Goal: Task Accomplishment & Management: Use online tool/utility

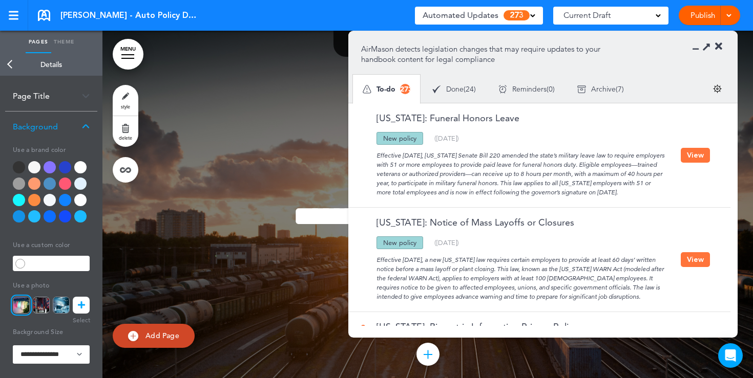
scroll to position [7135, 0]
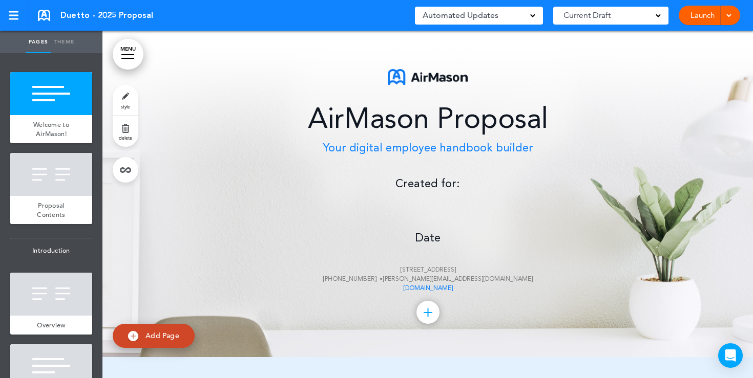
click at [426, 204] on div "AirMason Proposal Your digital employee handbook builder Created for: Date 20 C…" at bounding box center [428, 181] width 512 height 224
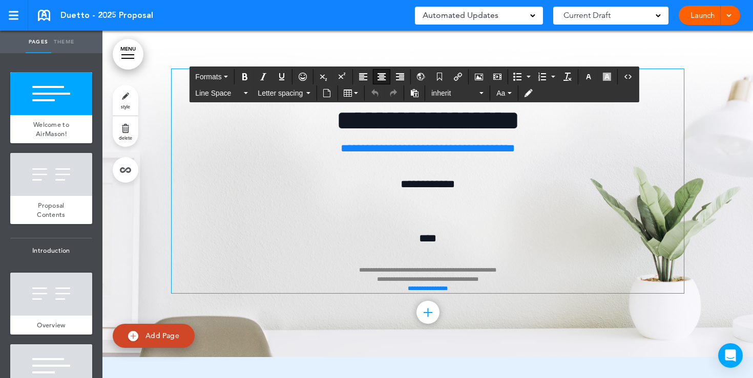
click at [424, 208] on div "**********" at bounding box center [428, 181] width 512 height 224
click at [483, 75] on icon "Airmason image" at bounding box center [479, 77] width 8 height 8
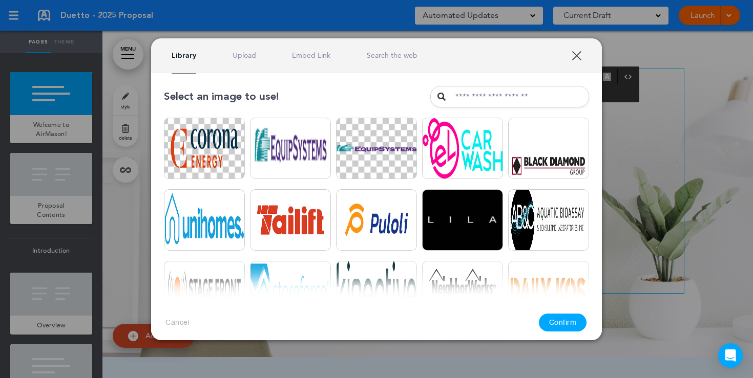
click at [249, 54] on link "Upload" at bounding box center [244, 56] width 24 height 10
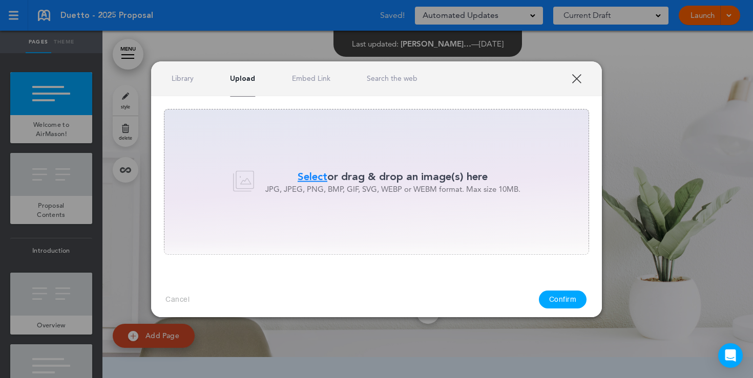
click at [319, 180] on span "Select" at bounding box center [312, 176] width 30 height 15
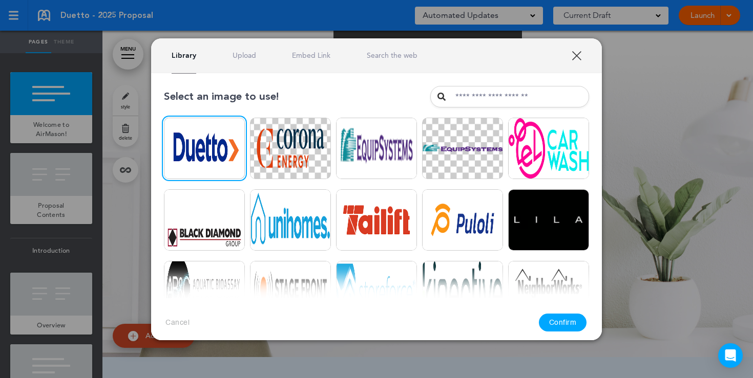
click at [572, 319] on button "Confirm" at bounding box center [563, 323] width 48 height 18
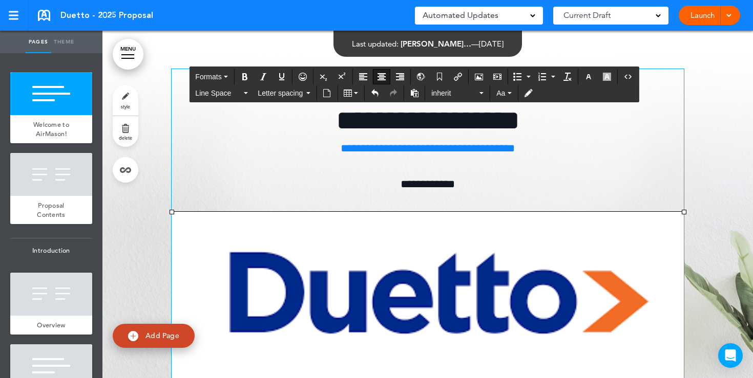
click at [437, 264] on img at bounding box center [428, 296] width 512 height 169
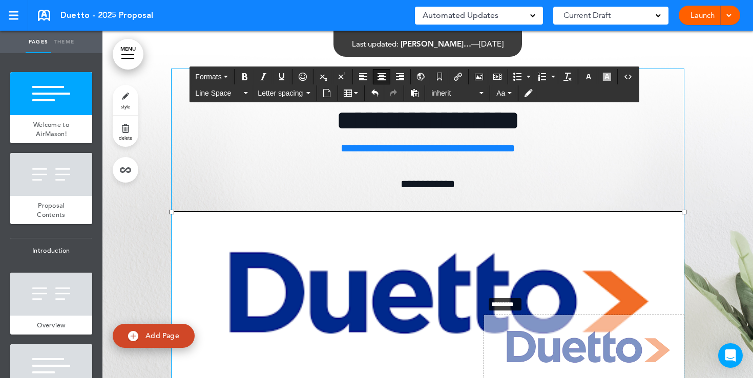
drag, startPoint x: 172, startPoint y: 210, endPoint x: 484, endPoint y: 294, distance: 322.9
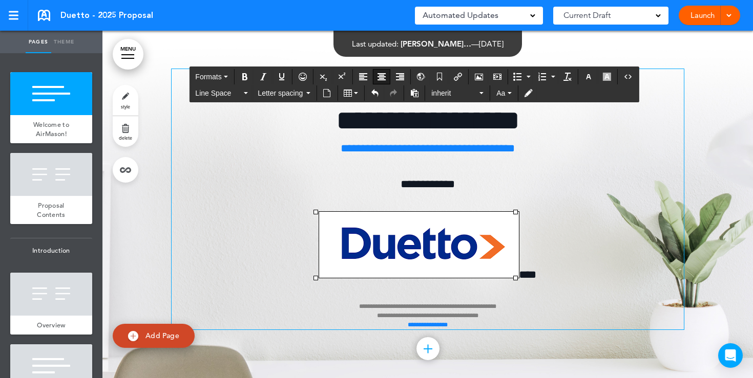
click at [569, 185] on p "**********" at bounding box center [428, 185] width 512 height 18
click at [519, 275] on span "****" at bounding box center [527, 274] width 17 height 11
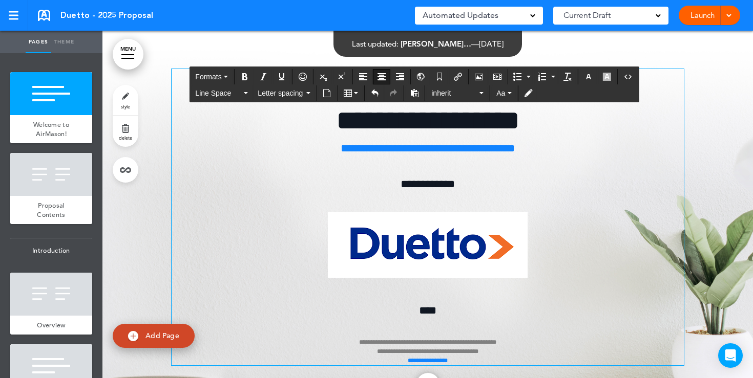
click at [440, 309] on p "**********" at bounding box center [428, 333] width 512 height 63
click at [565, 244] on p at bounding box center [428, 248] width 512 height 72
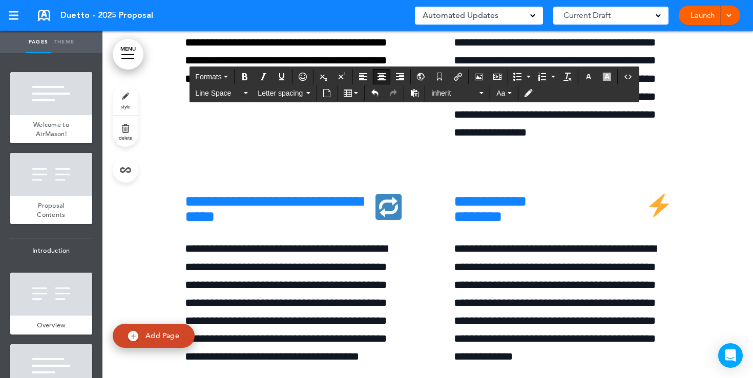
scroll to position [3705, 0]
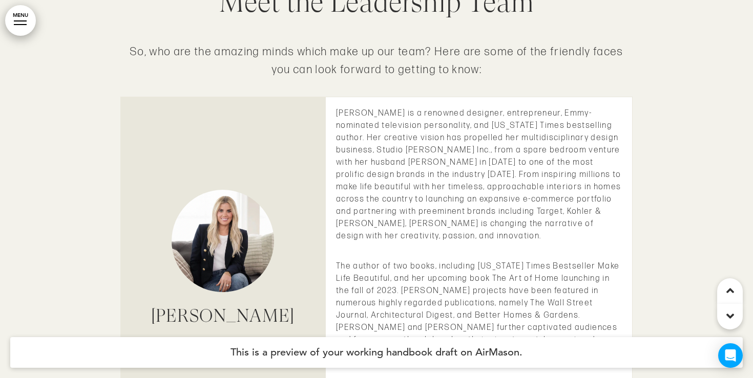
click at [18, 14] on link "MENU" at bounding box center [20, 20] width 31 height 31
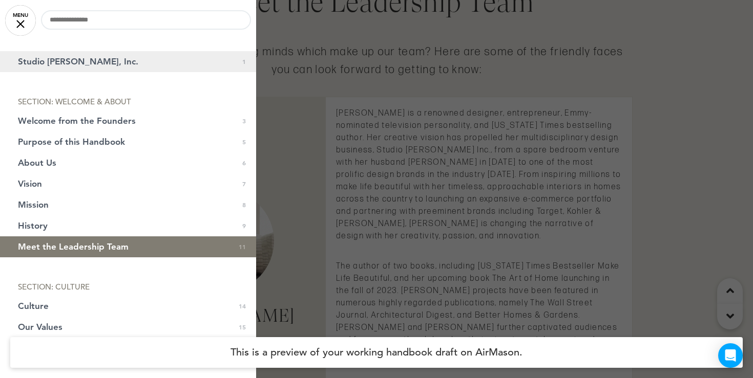
click at [70, 70] on link "Studio McGee, Inc. 1" at bounding box center [128, 61] width 256 height 21
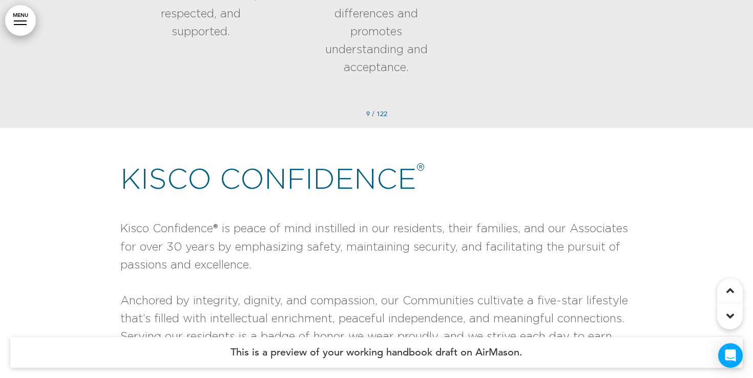
click at [20, 20] on div at bounding box center [20, 20] width 13 height 1
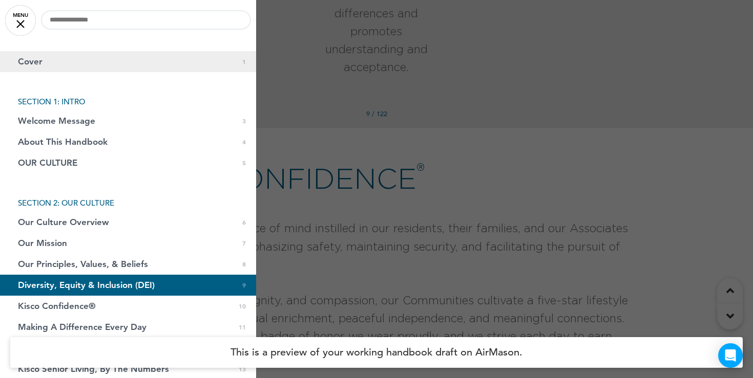
click at [56, 70] on link "Cover 0 1" at bounding box center [128, 61] width 256 height 21
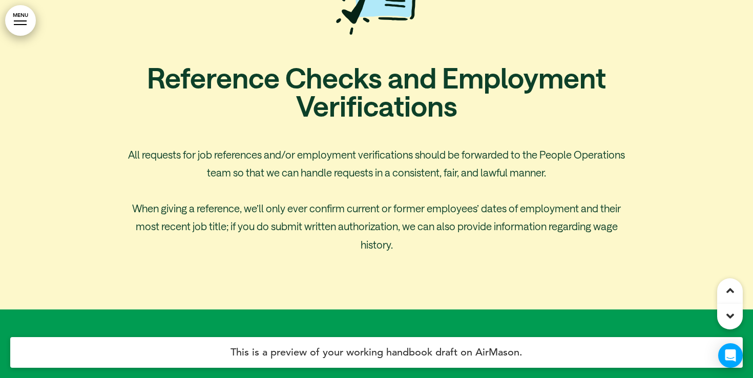
click at [28, 22] on link "MENU" at bounding box center [20, 20] width 31 height 31
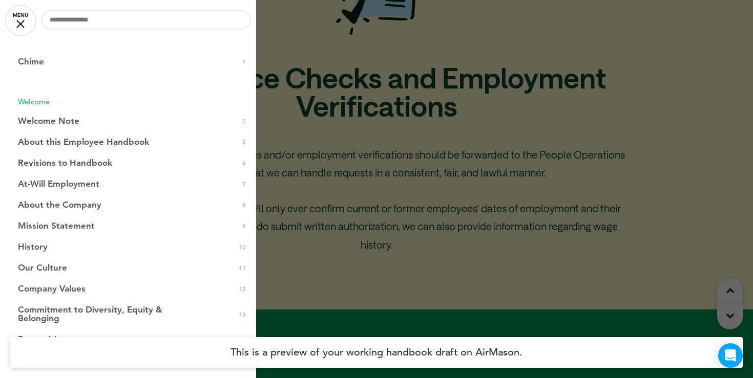
drag, startPoint x: 75, startPoint y: 40, endPoint x: 73, endPoint y: 47, distance: 6.3
click at [75, 41] on div "0 / 0 Chime 0 1 Welcome Welcome Note 0 2 Image 0 3 0" at bounding box center [128, 189] width 256 height 378
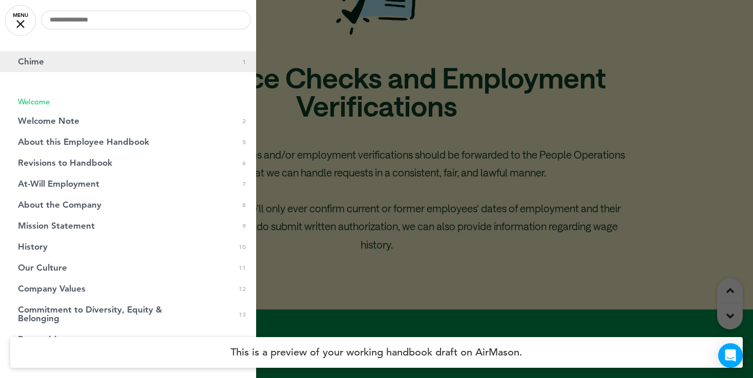
click at [71, 55] on link "Chime 0 1" at bounding box center [128, 61] width 256 height 21
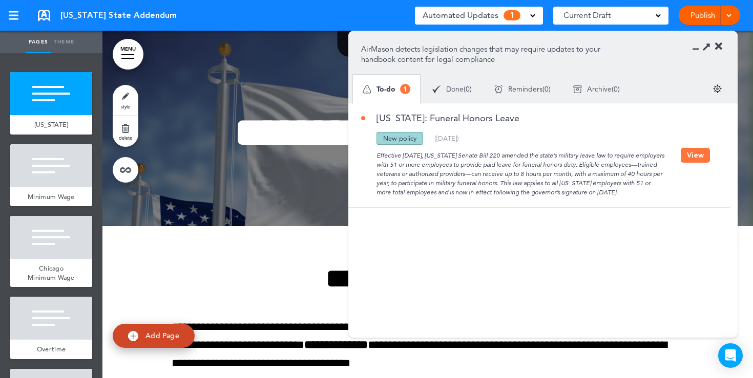
click at [690, 154] on button "View" at bounding box center [694, 155] width 29 height 15
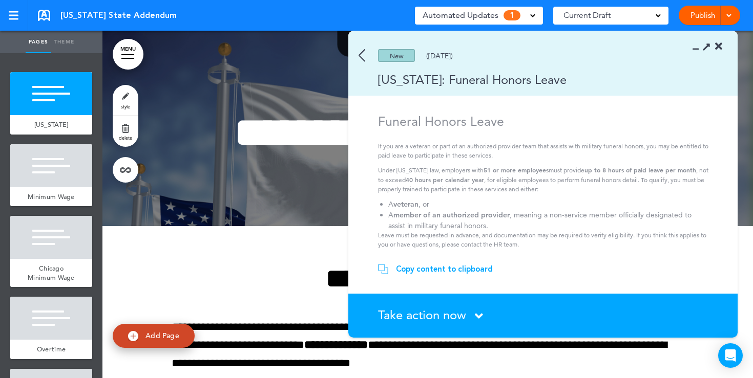
click at [449, 271] on div "Copy content to clipboard" at bounding box center [444, 269] width 97 height 10
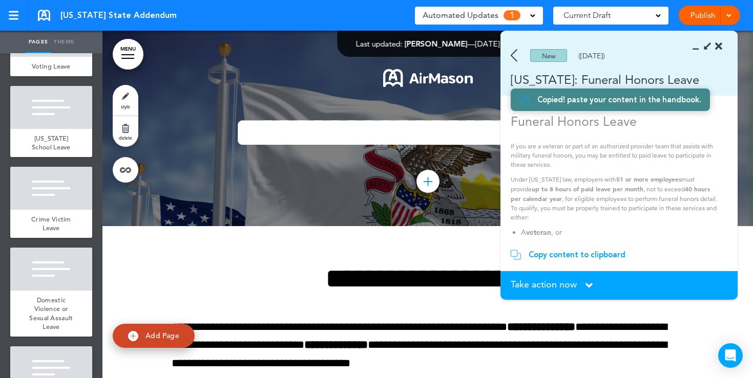
scroll to position [2634, 0]
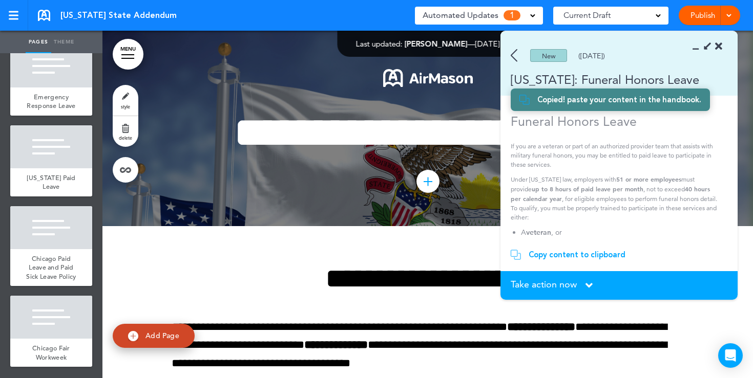
click at [151, 337] on span "Add Page" at bounding box center [162, 335] width 34 height 9
type input "********"
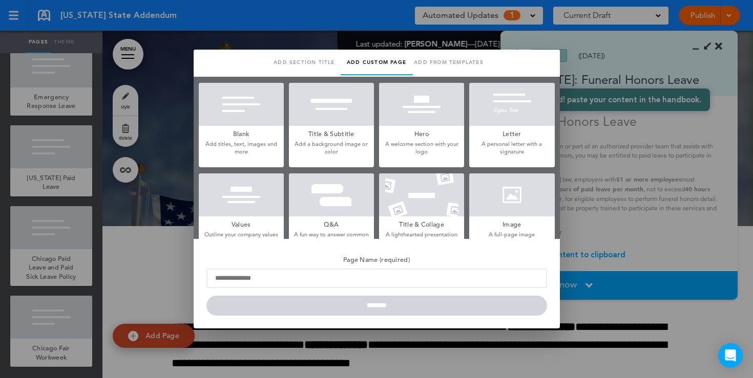
click at [133, 297] on div at bounding box center [376, 189] width 753 height 378
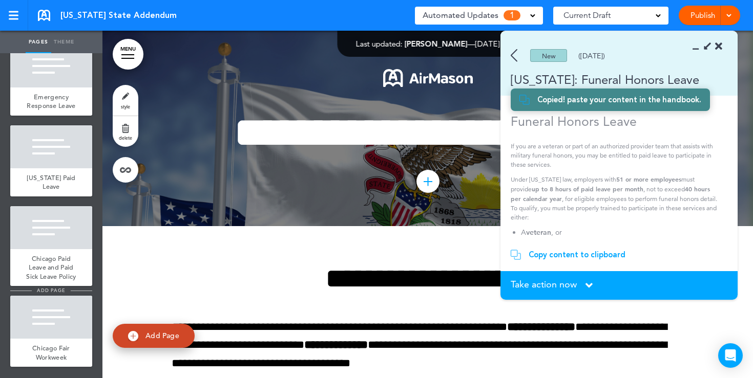
click at [74, 292] on li "add page" at bounding box center [51, 291] width 82 height 8
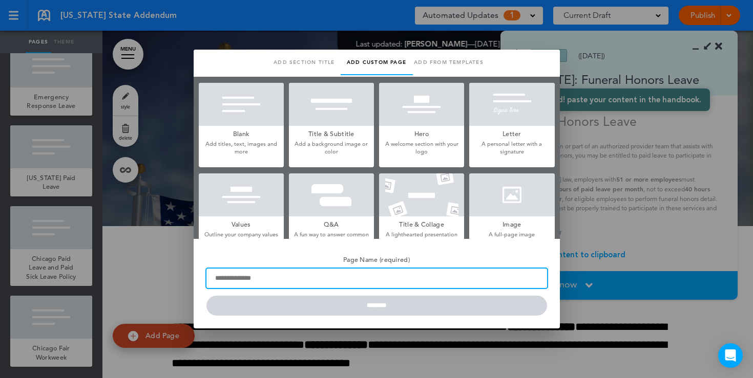
click at [237, 277] on input "Page Name (required)" at bounding box center [376, 278] width 340 height 19
type input "**********"
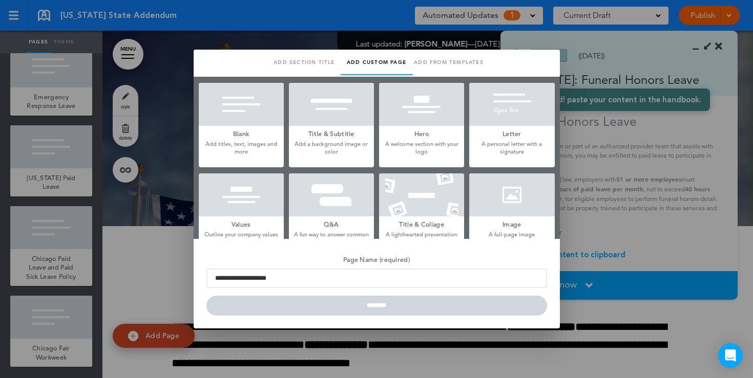
click at [241, 121] on div at bounding box center [241, 104] width 85 height 43
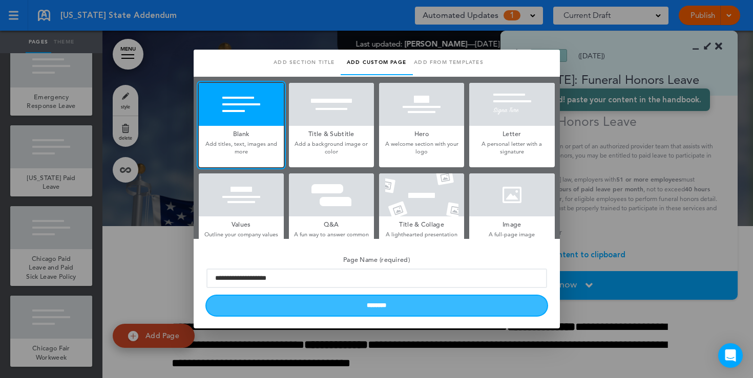
click at [319, 309] on input "********" at bounding box center [376, 306] width 340 height 20
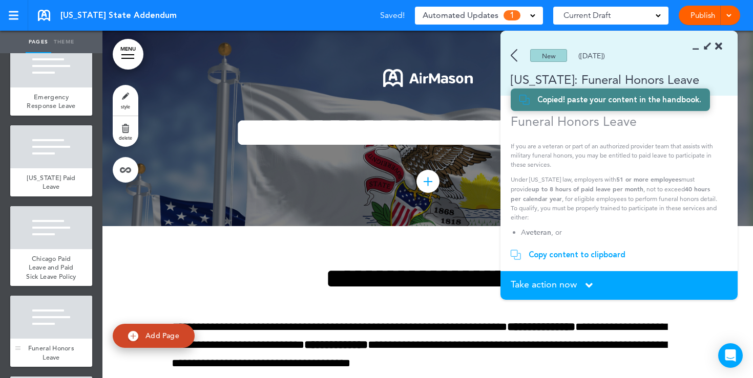
click at [57, 323] on div at bounding box center [51, 317] width 82 height 43
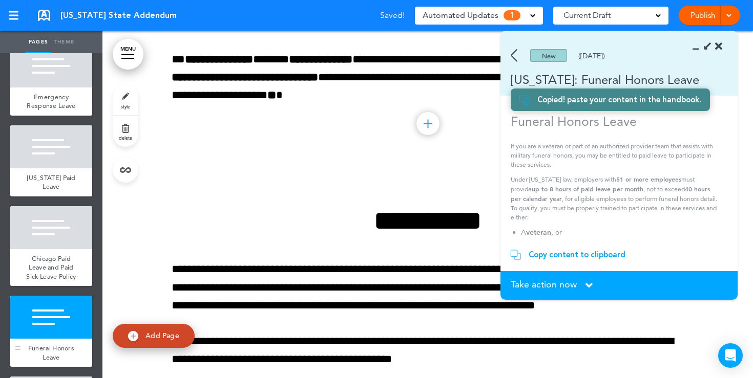
scroll to position [22203, 0]
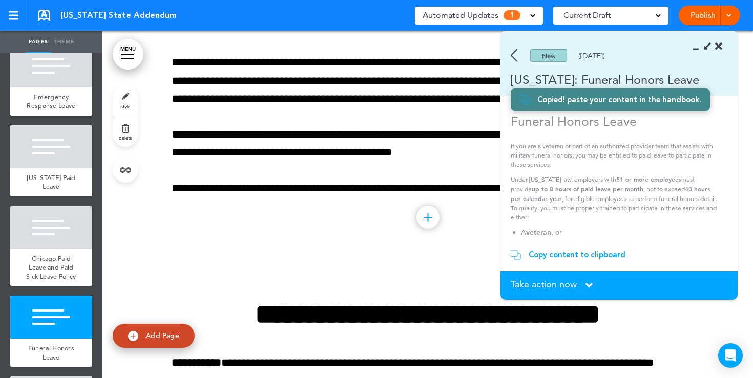
click at [698, 47] on icon at bounding box center [698, 46] width 0 height 10
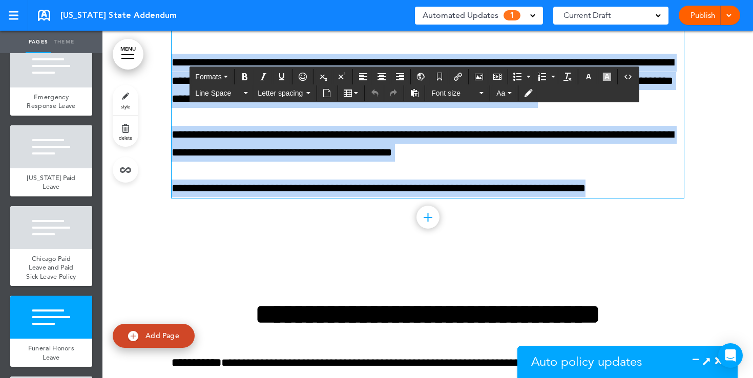
drag, startPoint x: 637, startPoint y: 259, endPoint x: 351, endPoint y: 66, distance: 344.5
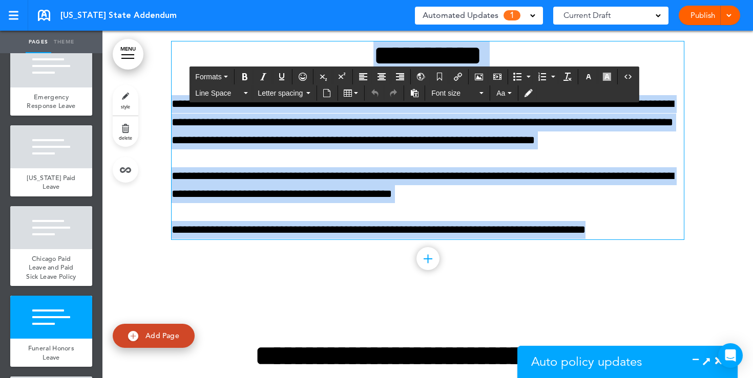
scroll to position [22162, 0]
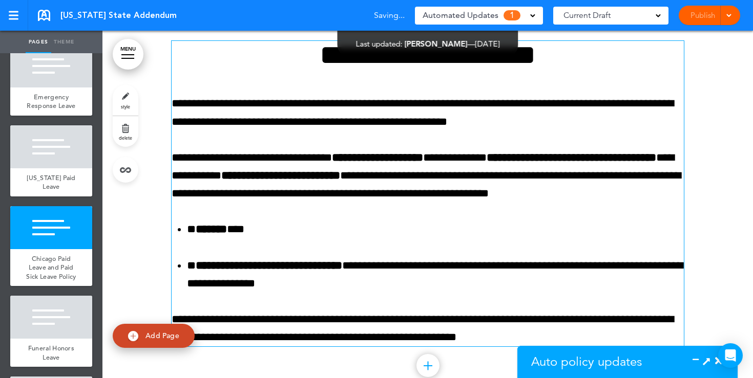
click at [698, 18] on div "Publish Publish Preview Draft" at bounding box center [708, 15] width 61 height 19
click at [695, 17] on link "Publish" at bounding box center [702, 15] width 32 height 19
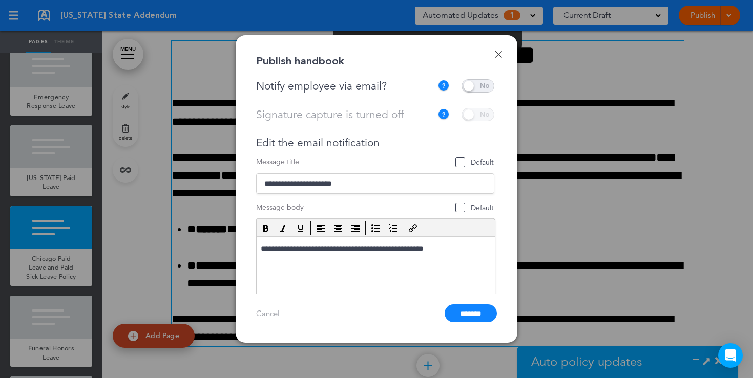
click at [480, 88] on span at bounding box center [477, 85] width 33 height 13
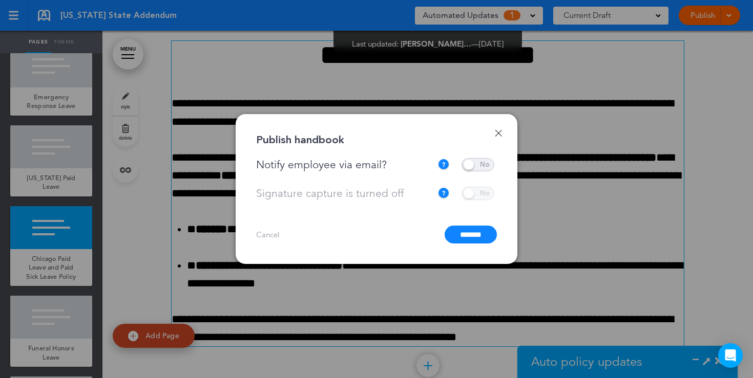
click at [499, 133] on link "Done" at bounding box center [498, 133] width 7 height 7
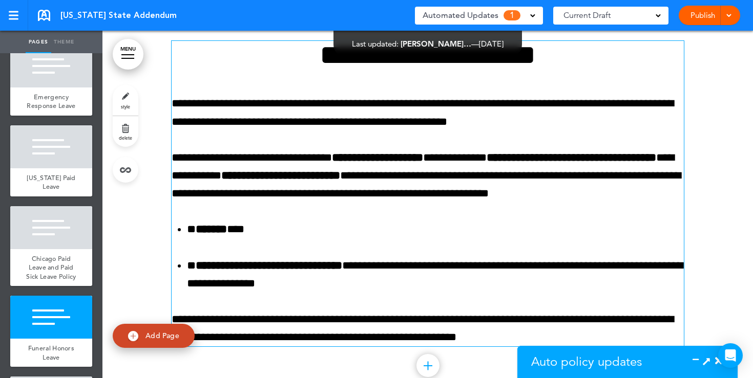
click at [665, 361] on div "Auto policy updates" at bounding box center [594, 362] width 154 height 32
click at [707, 361] on icon at bounding box center [706, 361] width 11 height 11
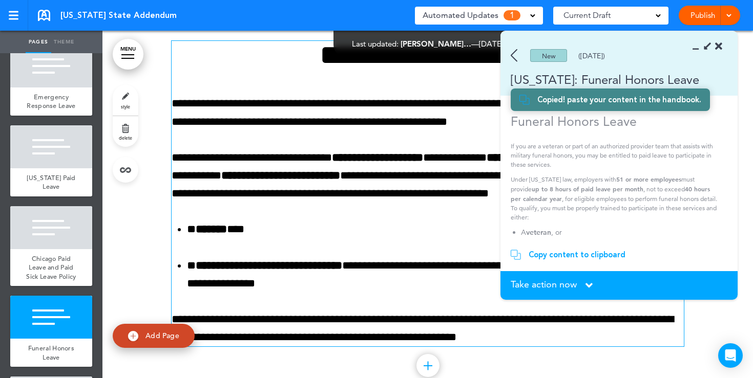
click at [587, 286] on icon at bounding box center [588, 285] width 7 height 11
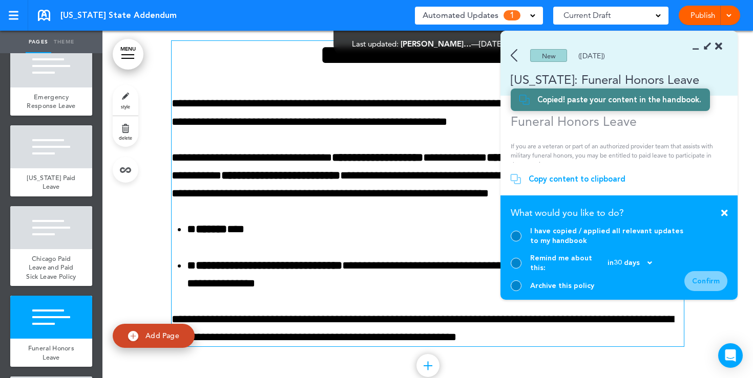
click at [513, 242] on div at bounding box center [515, 236] width 11 height 11
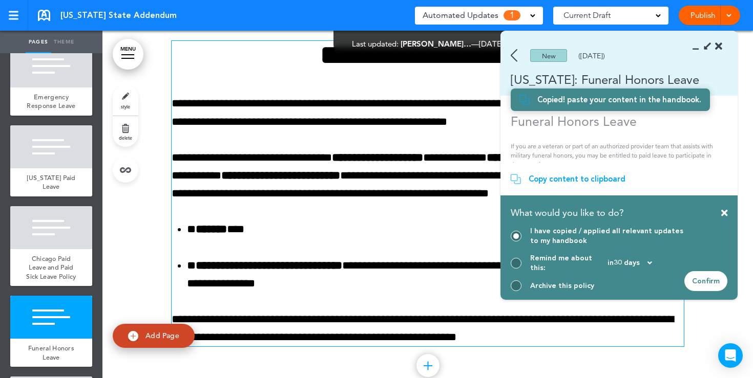
click at [703, 283] on div "Confirm" at bounding box center [705, 281] width 43 height 20
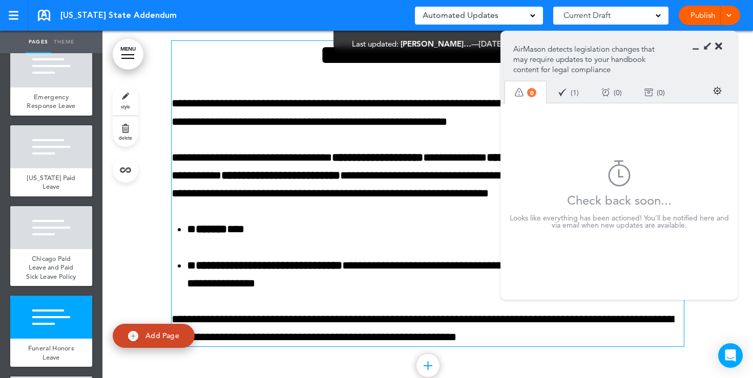
click at [717, 47] on icon at bounding box center [718, 46] width 7 height 10
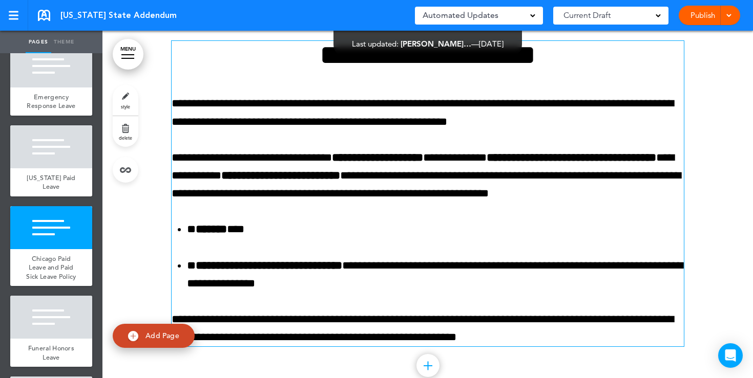
click at [689, 15] on link "Publish" at bounding box center [702, 15] width 32 height 19
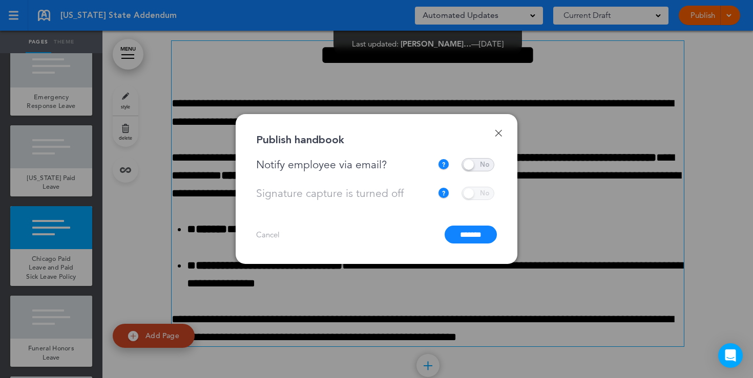
click at [468, 232] on input "*******" at bounding box center [470, 235] width 52 height 18
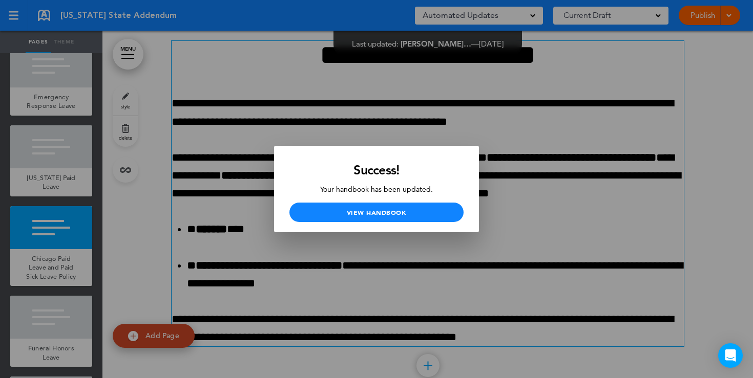
click at [270, 65] on div at bounding box center [376, 189] width 753 height 378
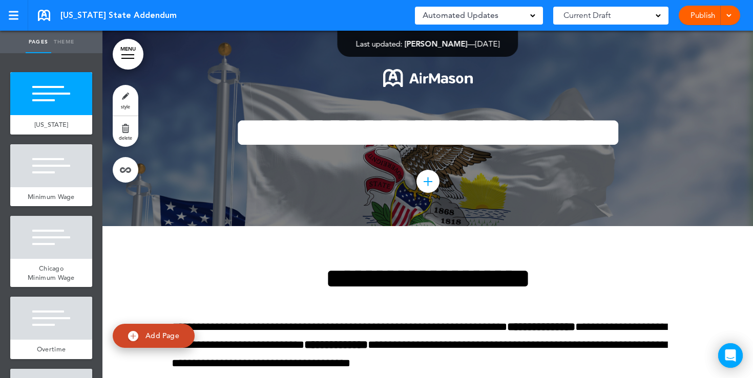
click at [536, 12] on div "Automated Updates 0" at bounding box center [479, 16] width 128 height 18
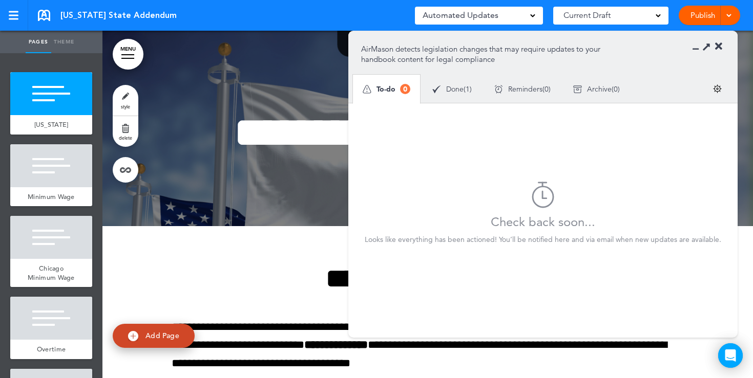
click at [469, 87] on span "1" at bounding box center [467, 88] width 4 height 7
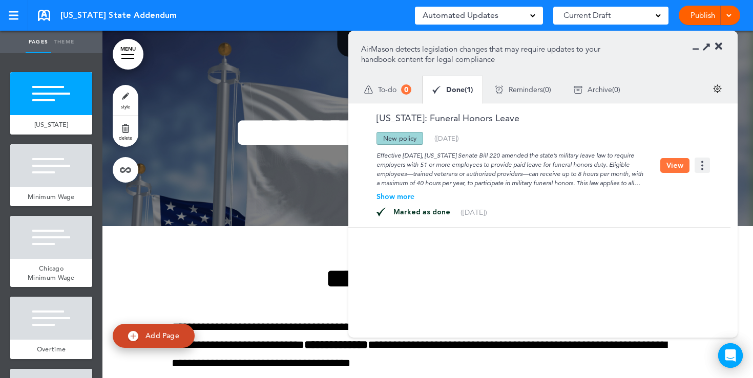
click at [720, 45] on icon at bounding box center [718, 46] width 7 height 10
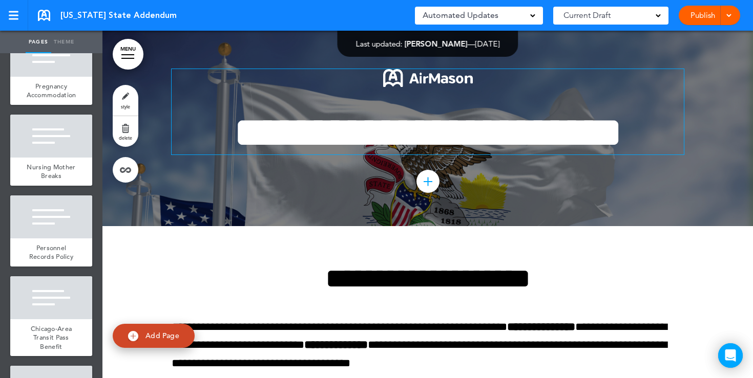
scroll to position [1222, 0]
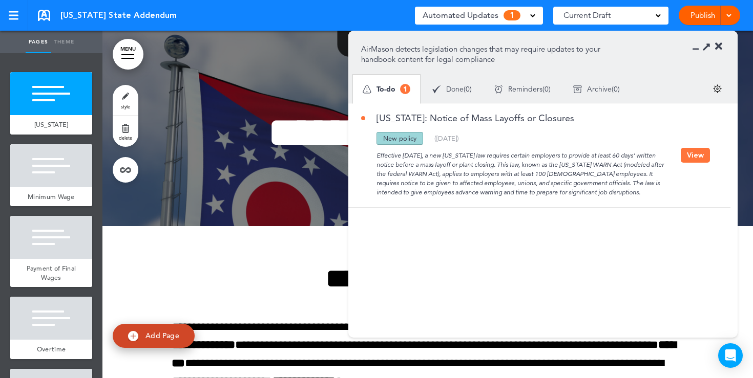
click at [696, 156] on button "View" at bounding box center [694, 155] width 29 height 15
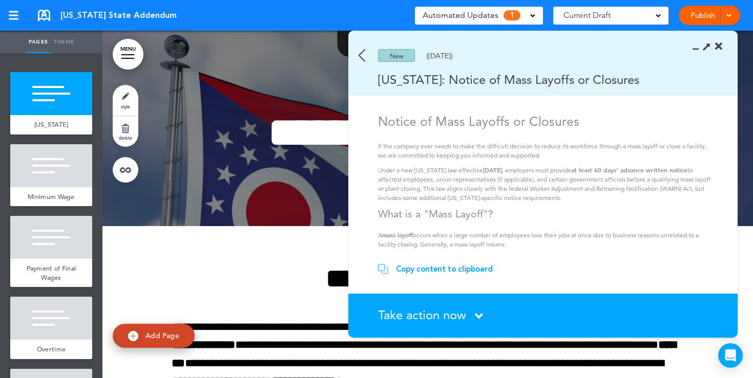
click at [460, 270] on div "Copy content to clipboard" at bounding box center [444, 269] width 97 height 10
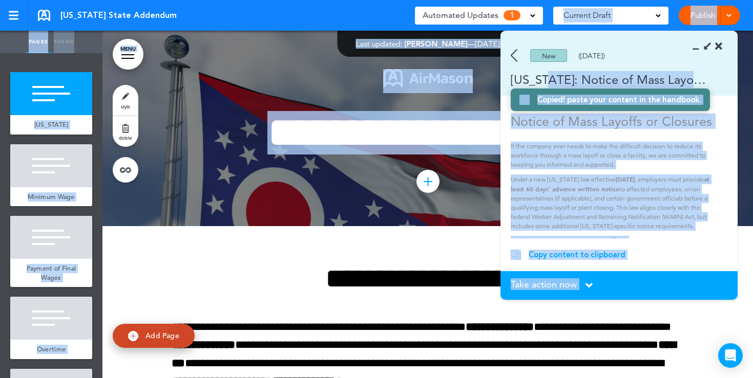
drag, startPoint x: 544, startPoint y: 79, endPoint x: 732, endPoint y: 98, distance: 189.3
click at [746, 94] on body "This handbook [GEOGRAPHIC_DATA] Settings Signatures Collaborators Your Handbook…" at bounding box center [376, 189] width 753 height 378
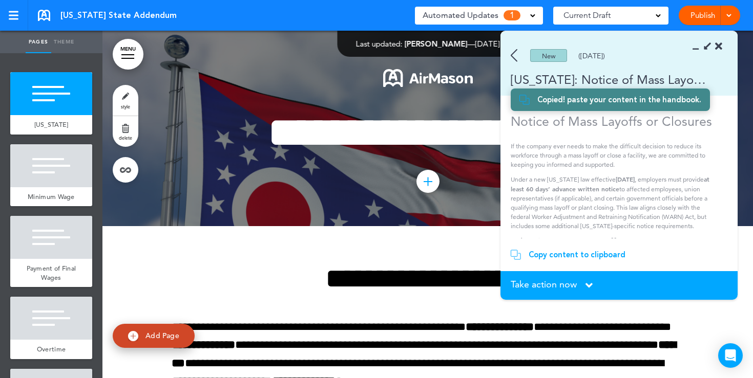
click at [693, 129] on h1 "Notice of Mass Layoffs or Closures" at bounding box center [614, 121] width 209 height 15
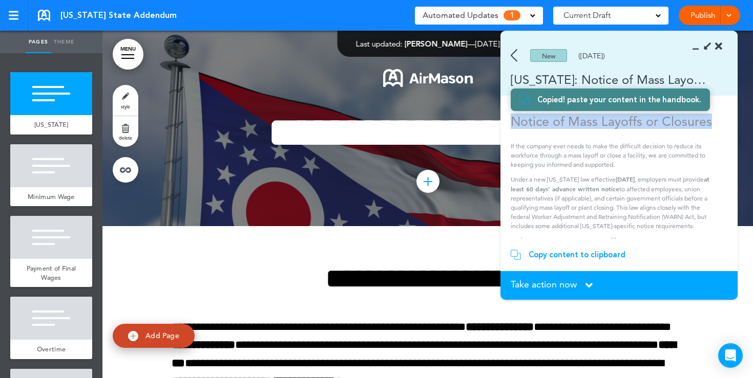
drag, startPoint x: 711, startPoint y: 124, endPoint x: 512, endPoint y: 123, distance: 198.1
click at [513, 123] on h1 "Notice of Mass Layoffs or Closures" at bounding box center [614, 121] width 209 height 15
copy h1 "Notice of Mass Layoffs or Closures"
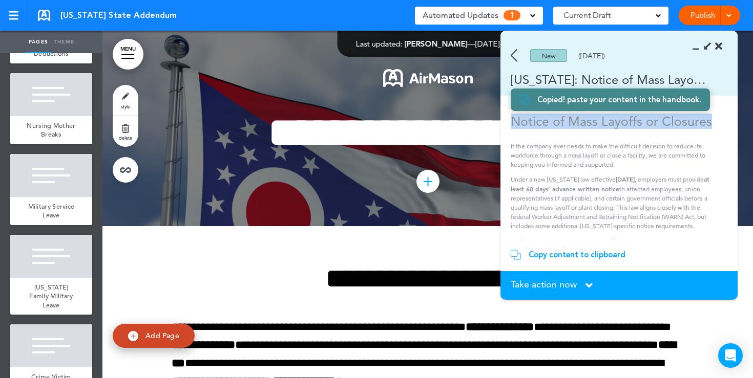
scroll to position [549, 0]
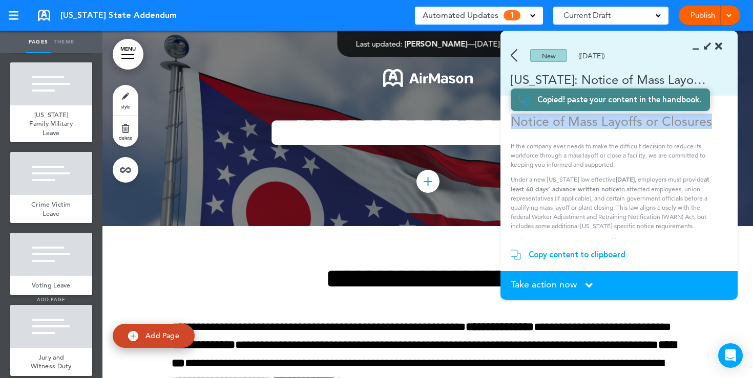
click at [59, 296] on span "add page" at bounding box center [51, 299] width 38 height 7
type input "********"
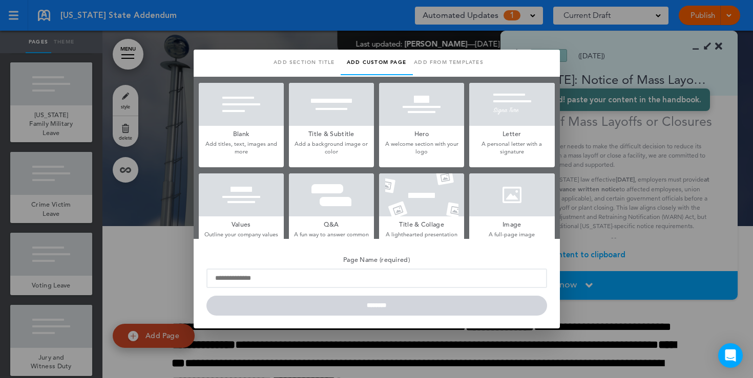
click at [235, 141] on p "Add titles, text, images and more" at bounding box center [241, 148] width 85 height 16
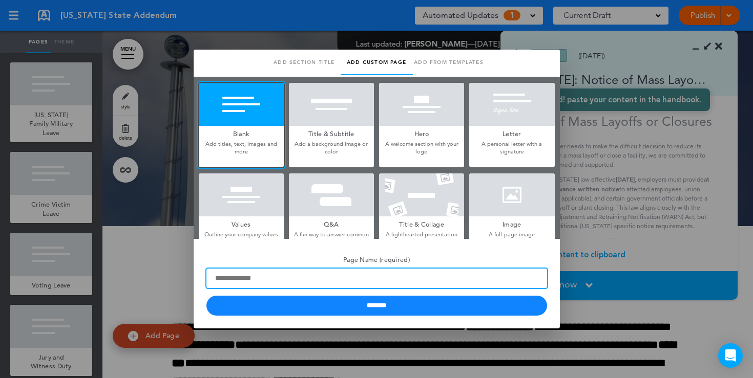
click at [246, 282] on input "Page Name (required)" at bounding box center [376, 278] width 340 height 19
paste input "**********"
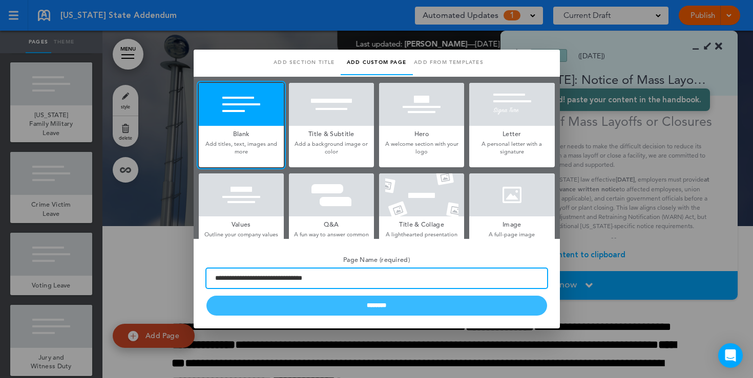
type input "**********"
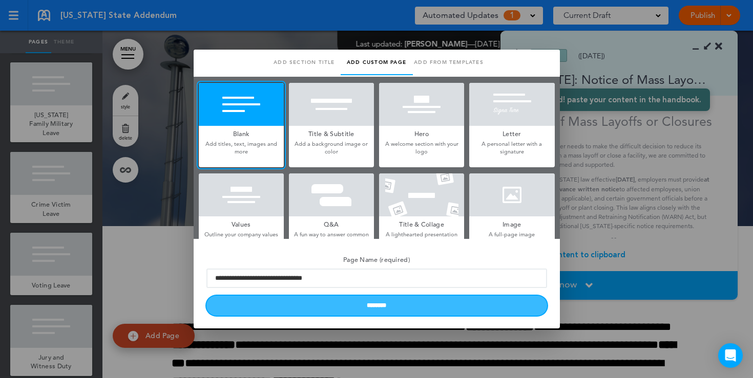
click at [349, 304] on input "********" at bounding box center [376, 306] width 340 height 20
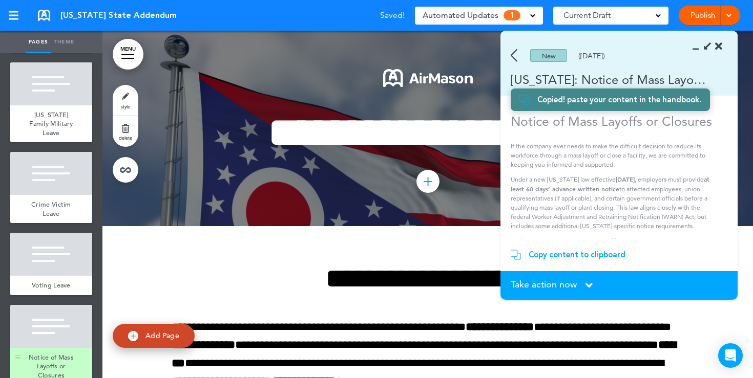
click at [70, 316] on div at bounding box center [51, 326] width 82 height 43
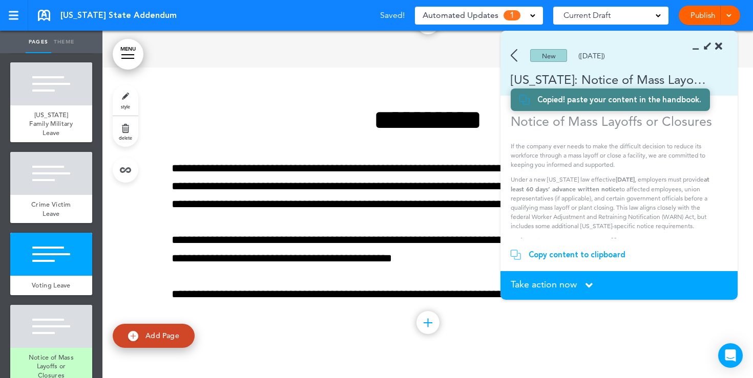
scroll to position [2842, 0]
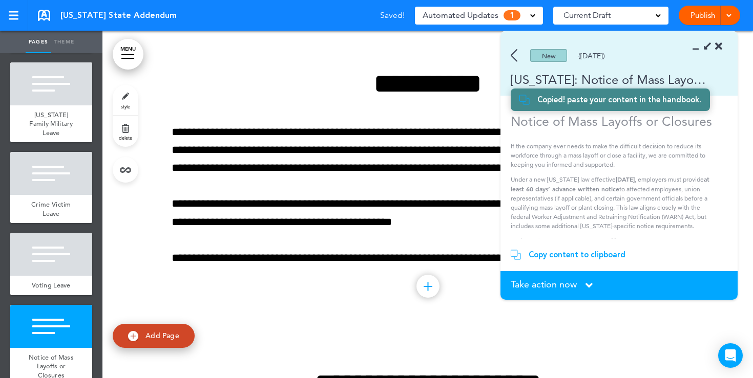
click at [575, 258] on div "Copy content to clipboard" at bounding box center [576, 255] width 97 height 10
click at [719, 42] on icon at bounding box center [718, 46] width 7 height 10
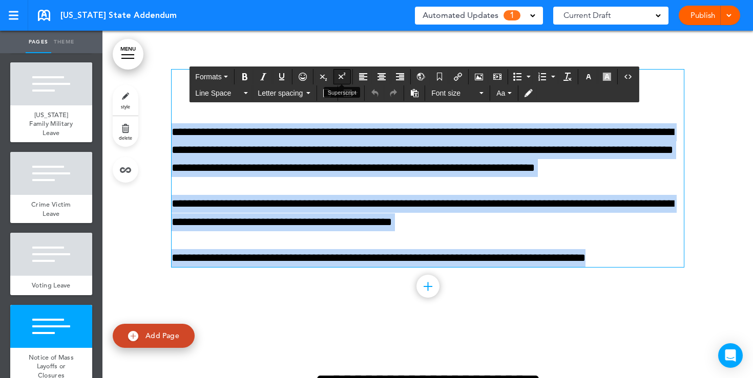
drag, startPoint x: 616, startPoint y: 262, endPoint x: 343, endPoint y: 70, distance: 334.5
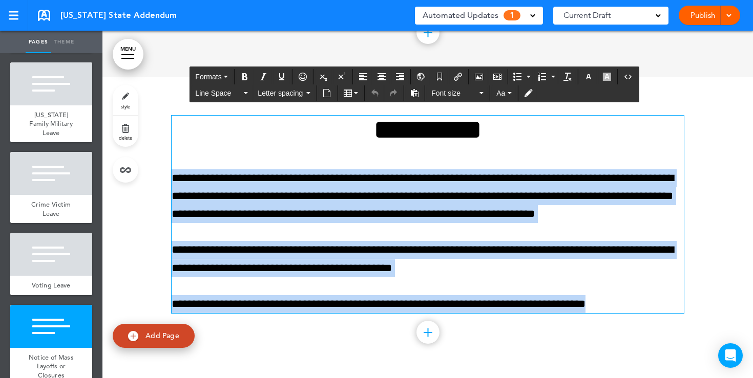
scroll to position [2795, 0]
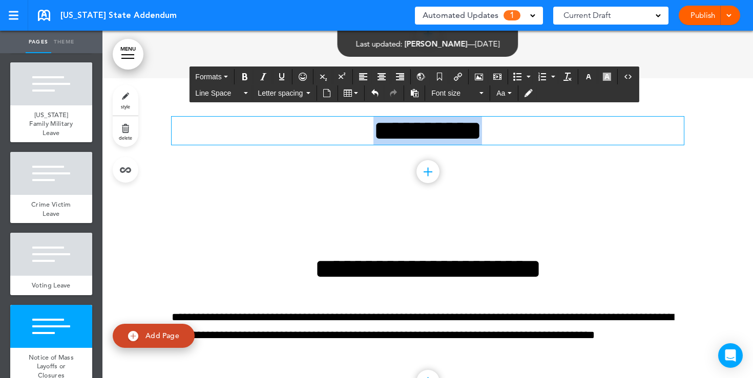
drag, startPoint x: 515, startPoint y: 135, endPoint x: 362, endPoint y: 134, distance: 152.6
click at [362, 134] on h1 "**********" at bounding box center [428, 131] width 512 height 28
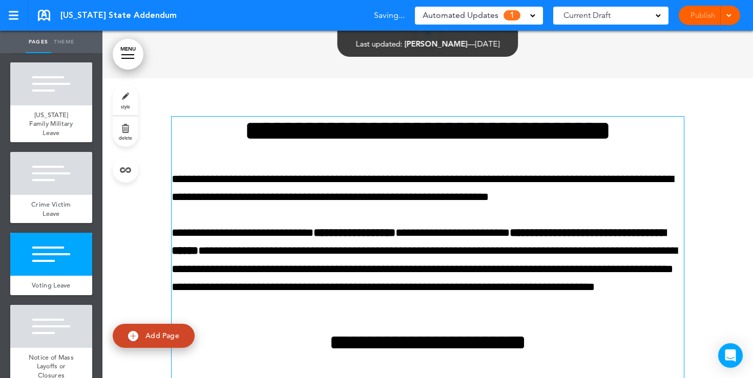
click at [695, 14] on div "Publish Publish Preview Draft" at bounding box center [708, 15] width 61 height 19
click at [694, 14] on link "Publish" at bounding box center [702, 15] width 32 height 19
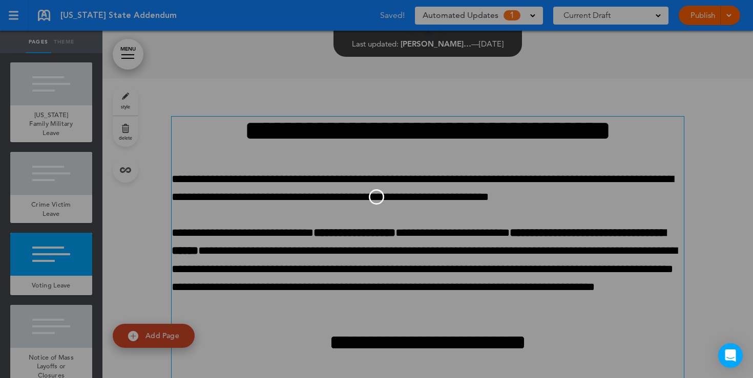
scroll to position [0, 0]
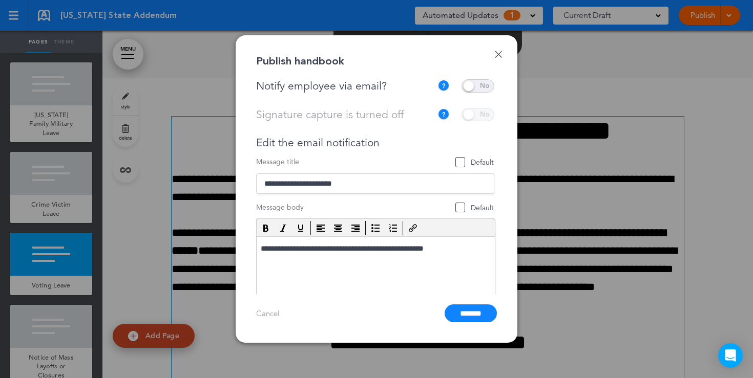
click at [476, 84] on span at bounding box center [477, 85] width 33 height 13
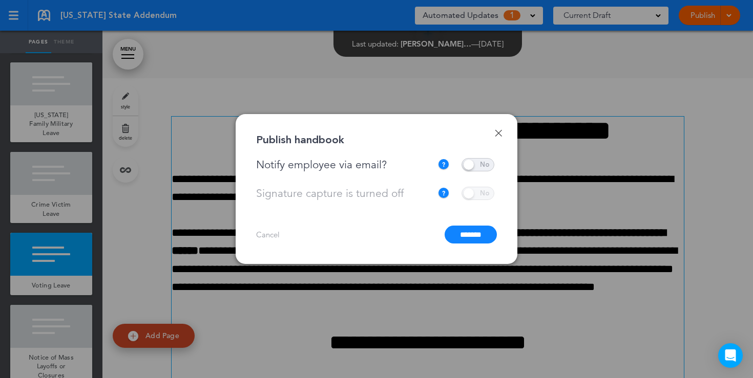
click at [467, 236] on input "*******" at bounding box center [470, 235] width 52 height 18
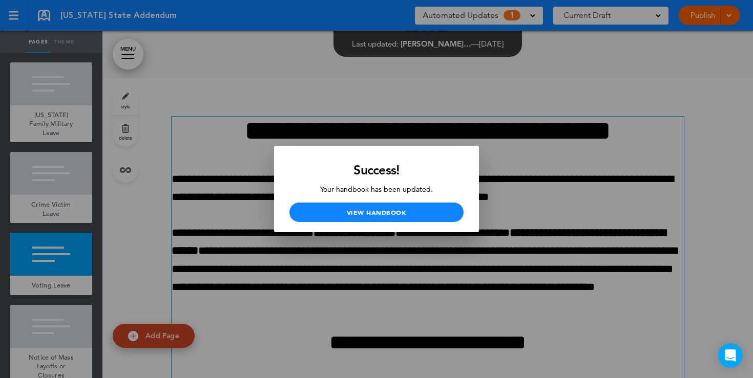
click at [635, 161] on div at bounding box center [376, 189] width 753 height 378
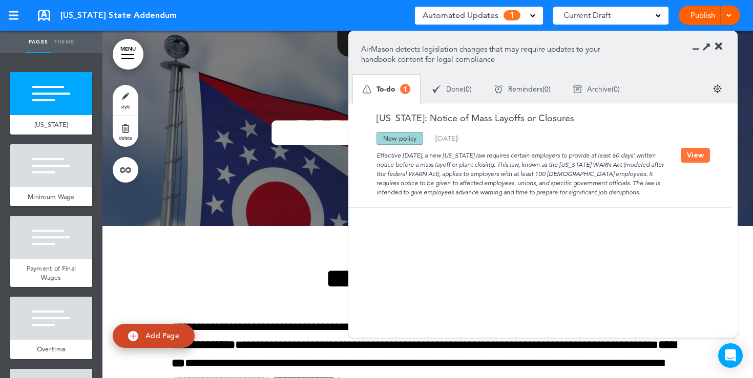
click at [689, 155] on button "View" at bounding box center [694, 155] width 29 height 15
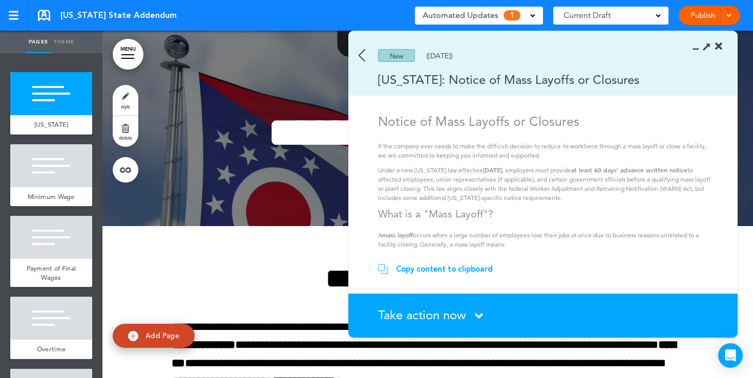
click at [414, 309] on span "Take action now" at bounding box center [422, 315] width 88 height 15
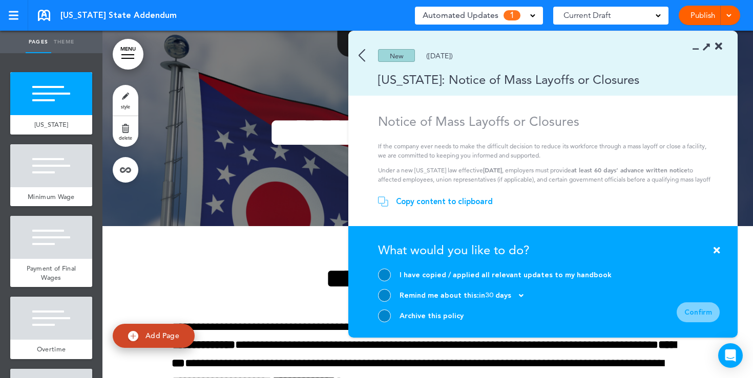
click at [387, 273] on div at bounding box center [384, 275] width 13 height 13
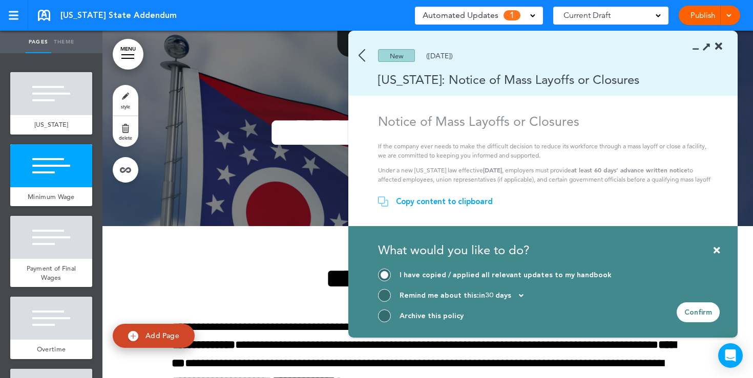
click at [697, 316] on div "Confirm" at bounding box center [697, 313] width 43 height 20
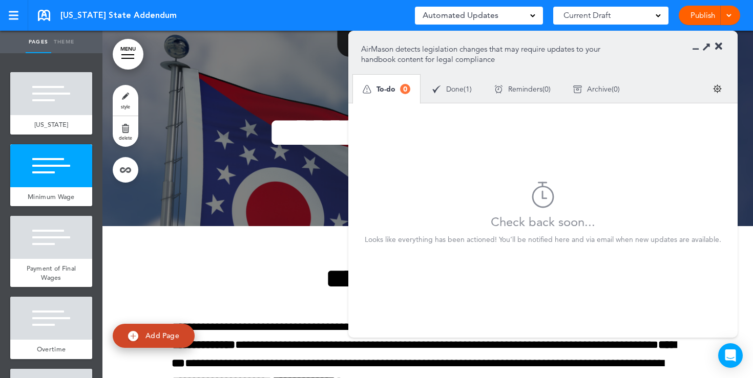
click at [722, 44] on section "AirMason detects legislation changes that may require updates to your handbook …" at bounding box center [542, 67] width 389 height 72
click at [718, 48] on icon at bounding box center [718, 46] width 7 height 10
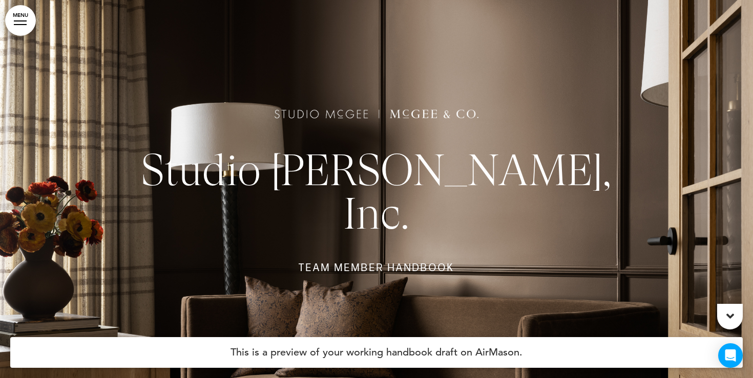
click at [14, 16] on link "MENU" at bounding box center [20, 20] width 31 height 31
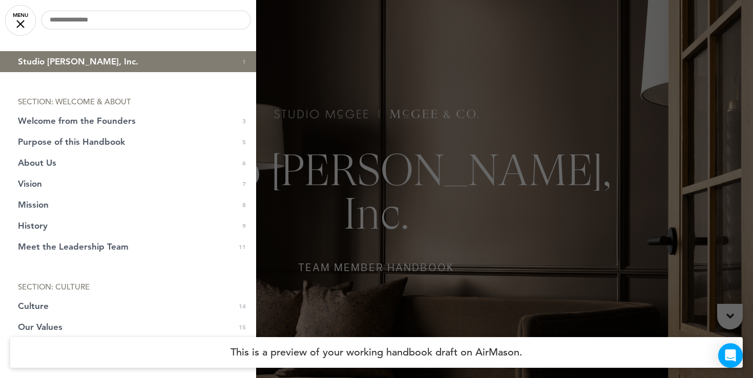
click at [431, 181] on div at bounding box center [376, 189] width 753 height 378
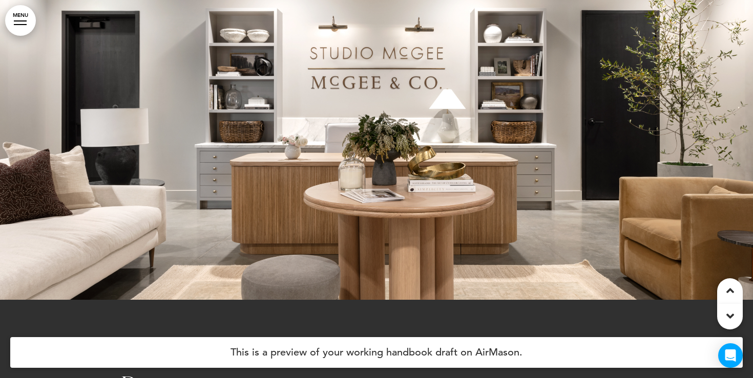
scroll to position [1425, 0]
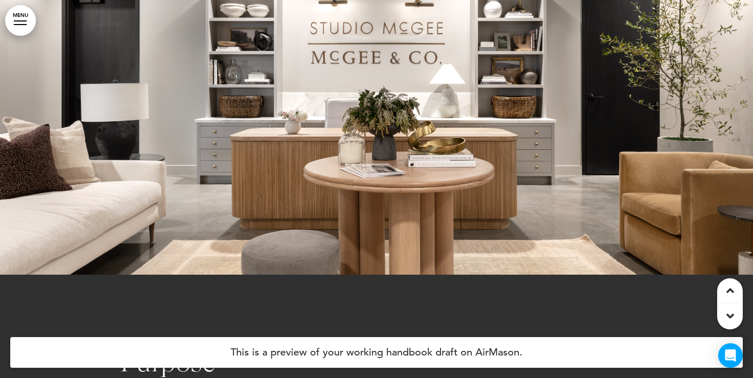
click at [28, 29] on link "MENU" at bounding box center [20, 20] width 31 height 31
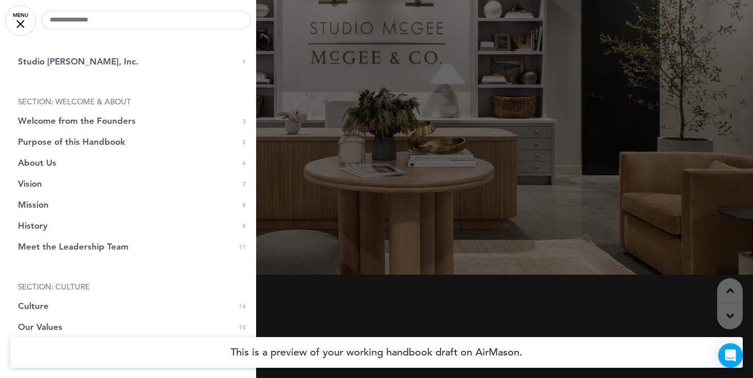
click at [44, 67] on link "Studio [PERSON_NAME], Inc. 1" at bounding box center [128, 61] width 256 height 21
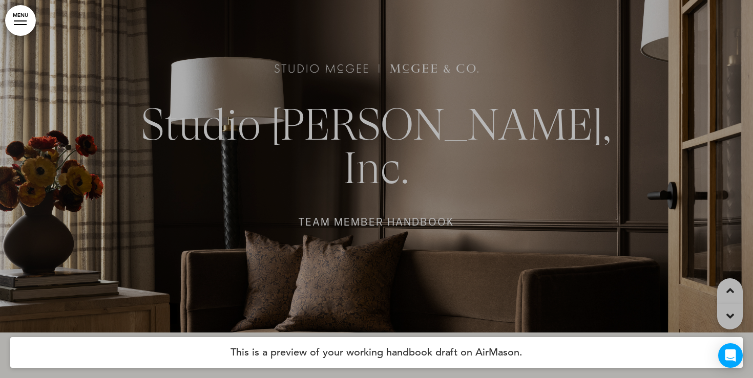
scroll to position [0, 0]
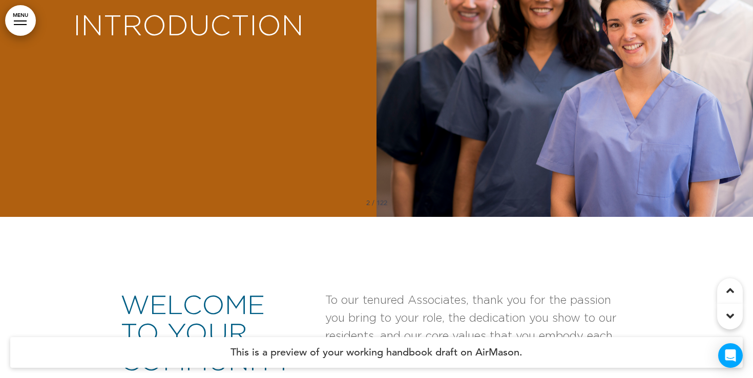
scroll to position [578, 0]
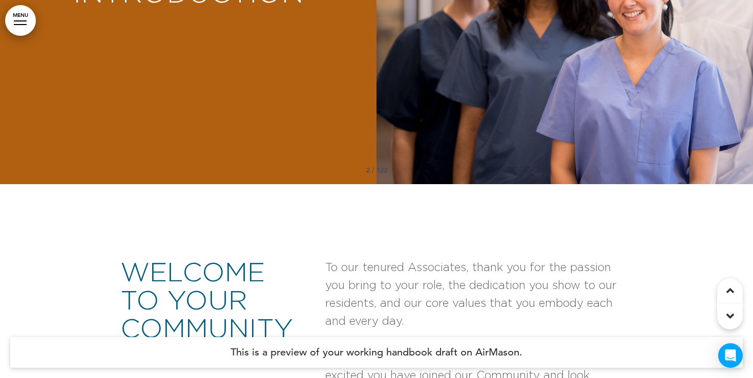
click at [19, 28] on link "MENU" at bounding box center [20, 20] width 31 height 31
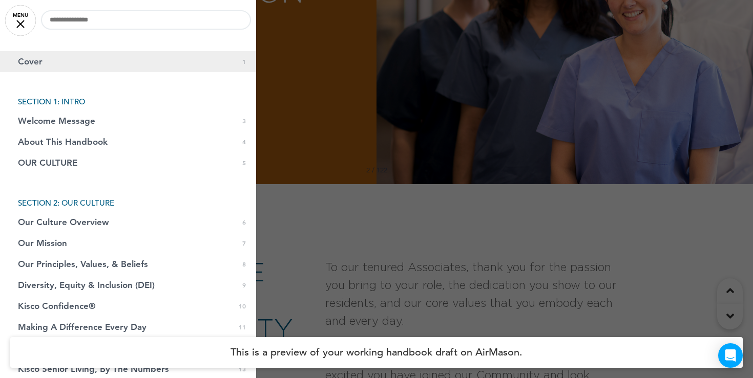
click at [74, 66] on link "Cover 0 1" at bounding box center [128, 61] width 256 height 21
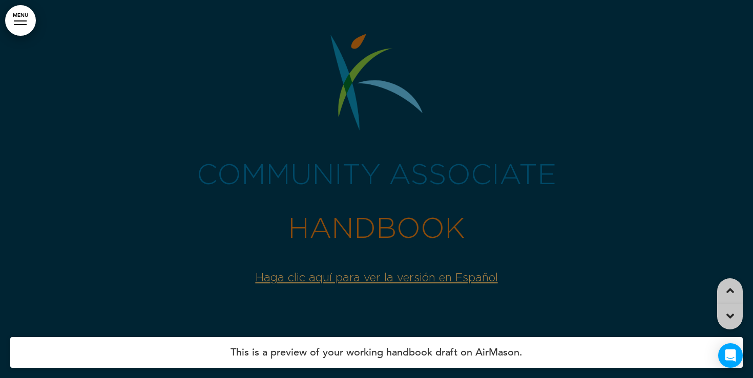
scroll to position [0, 0]
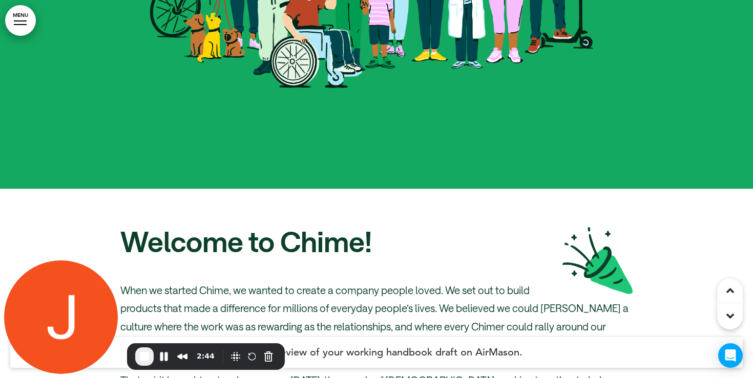
scroll to position [387, 0]
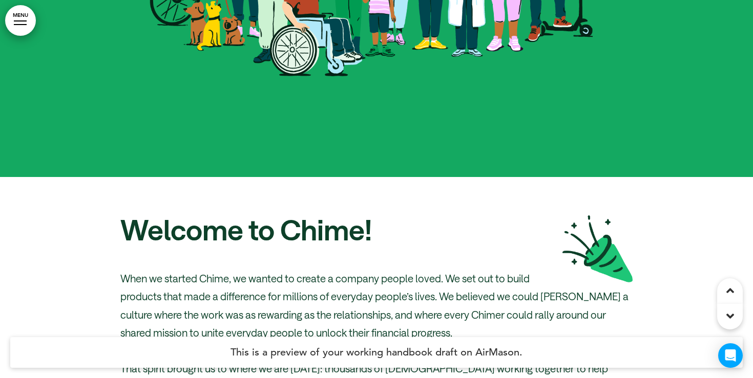
click at [31, 30] on link "MENU" at bounding box center [20, 20] width 31 height 31
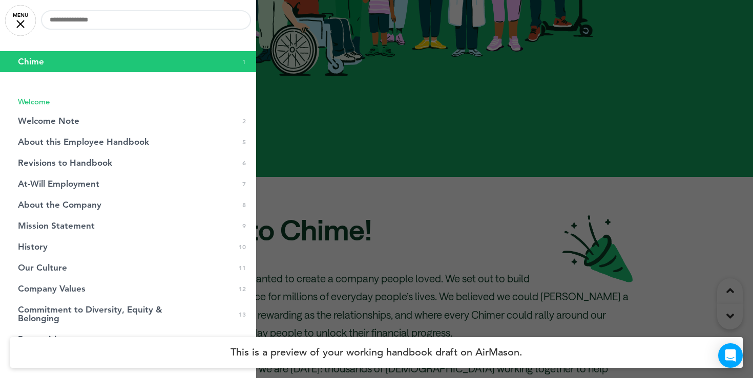
click at [47, 65] on link "Chime 0 1" at bounding box center [128, 61] width 256 height 21
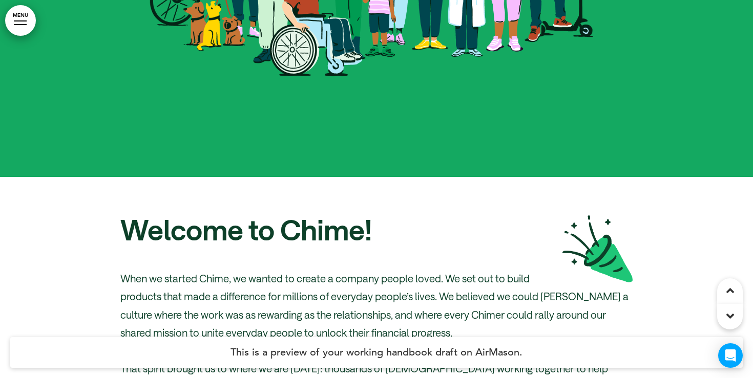
click at [25, 27] on link "MENU" at bounding box center [20, 20] width 31 height 31
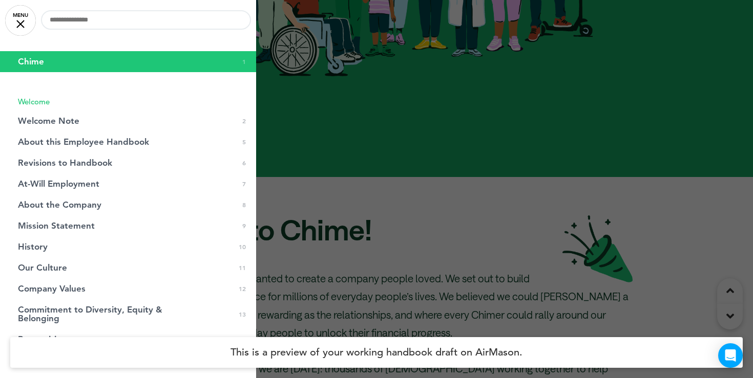
click at [49, 61] on link "Chime 0 1" at bounding box center [128, 61] width 256 height 21
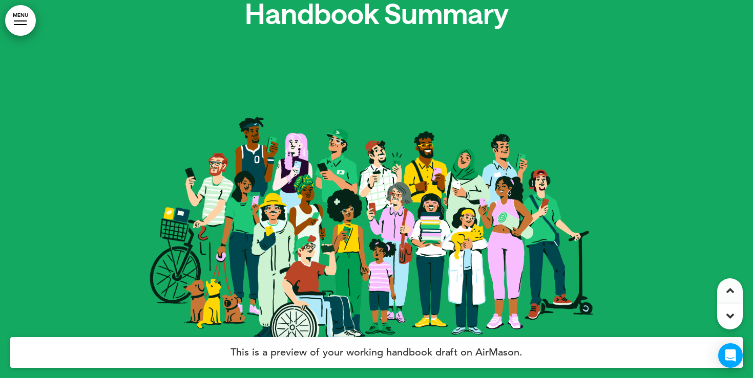
scroll to position [0, 0]
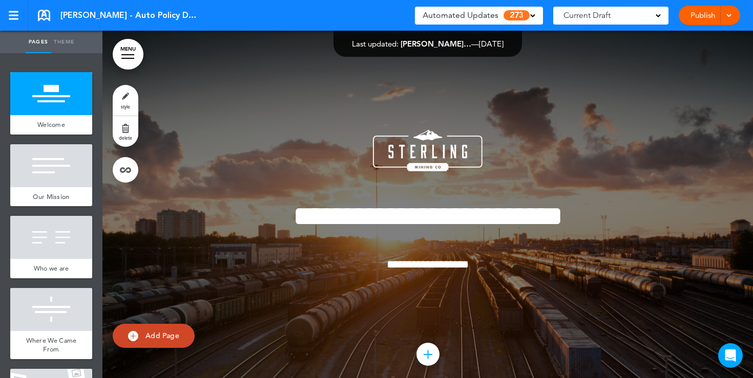
click at [700, 17] on link "Publish" at bounding box center [702, 15] width 32 height 19
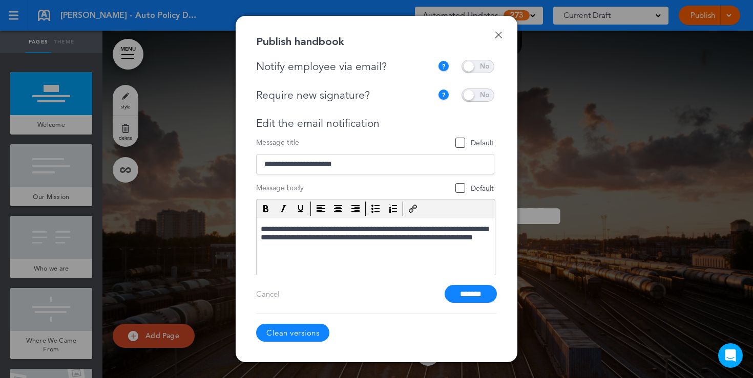
click at [561, 118] on div at bounding box center [376, 189] width 753 height 378
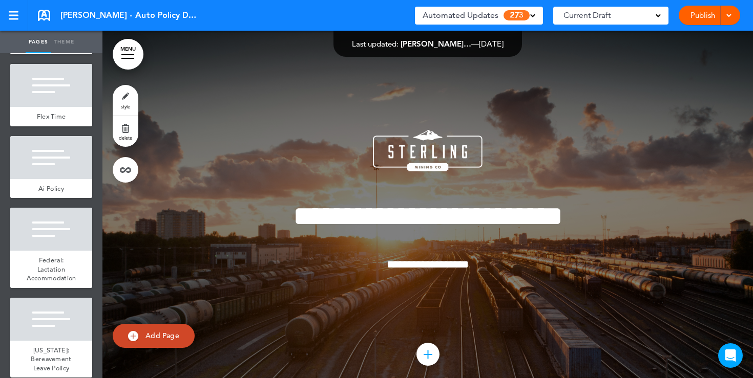
scroll to position [968, 0]
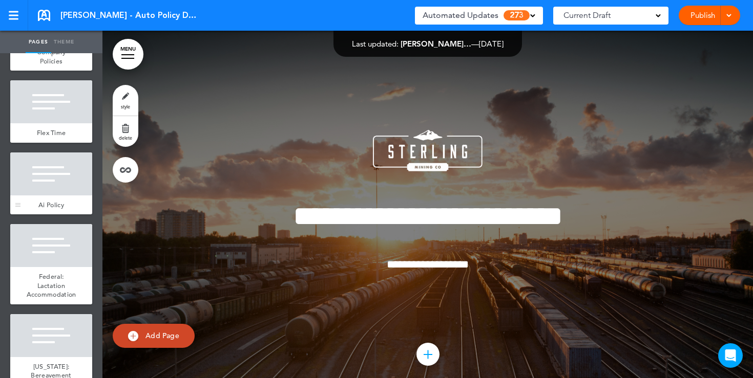
click at [67, 180] on div at bounding box center [51, 174] width 82 height 43
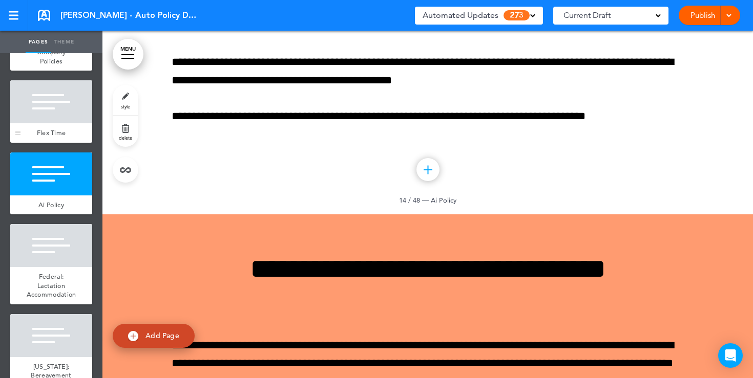
click at [61, 121] on div at bounding box center [51, 101] width 82 height 43
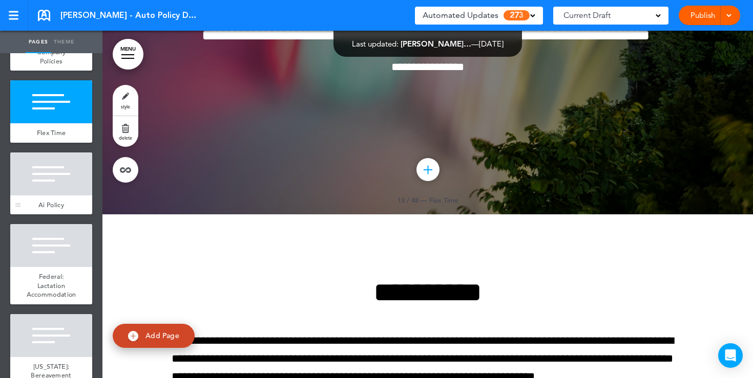
click at [50, 198] on div "Ai Policy" at bounding box center [51, 205] width 82 height 19
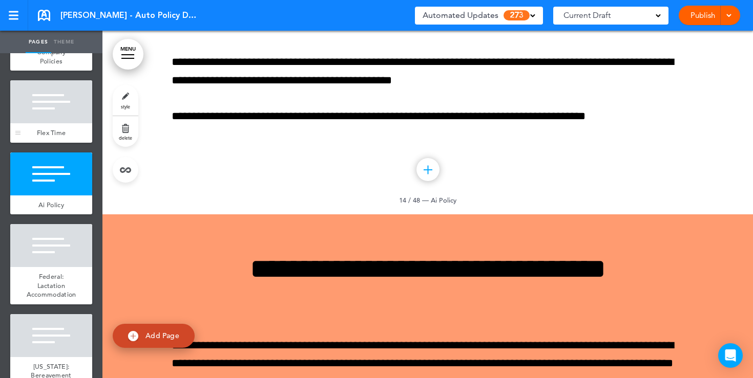
click at [59, 97] on div at bounding box center [51, 101] width 82 height 43
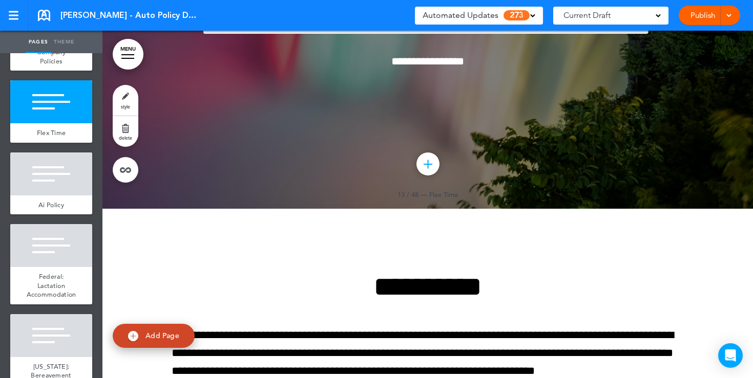
scroll to position [7153, 0]
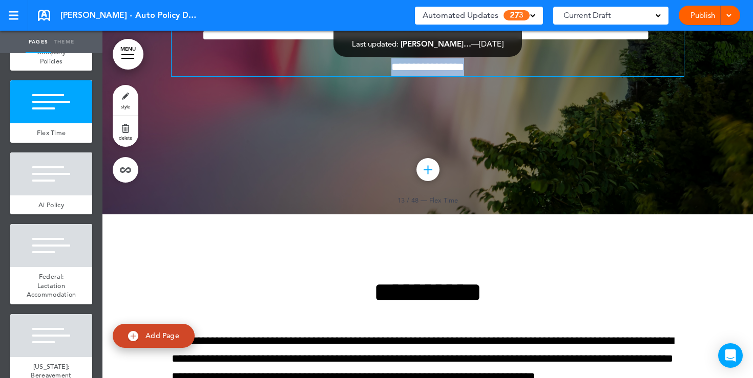
drag, startPoint x: 494, startPoint y: 263, endPoint x: 342, endPoint y: 259, distance: 151.6
click at [342, 76] on p "**********" at bounding box center [428, 67] width 512 height 18
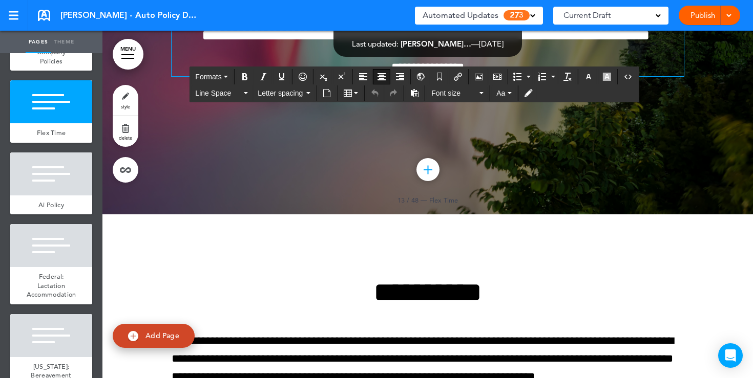
scroll to position [7171, 0]
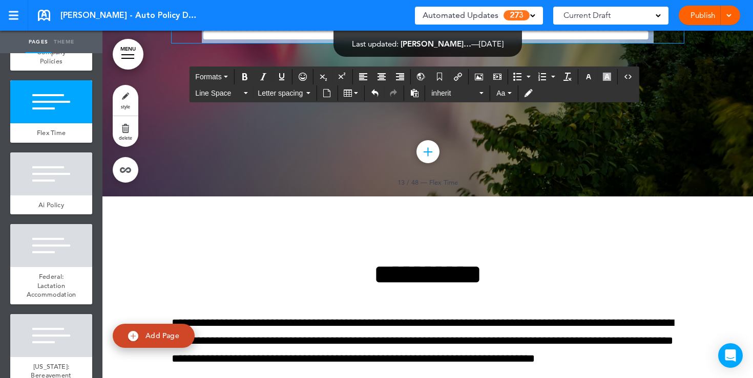
drag, startPoint x: 463, startPoint y: 234, endPoint x: 350, endPoint y: 157, distance: 137.2
click at [350, 43] on div "**********" at bounding box center [428, 1] width 512 height 84
click at [590, 81] on button "button" at bounding box center [588, 77] width 16 height 14
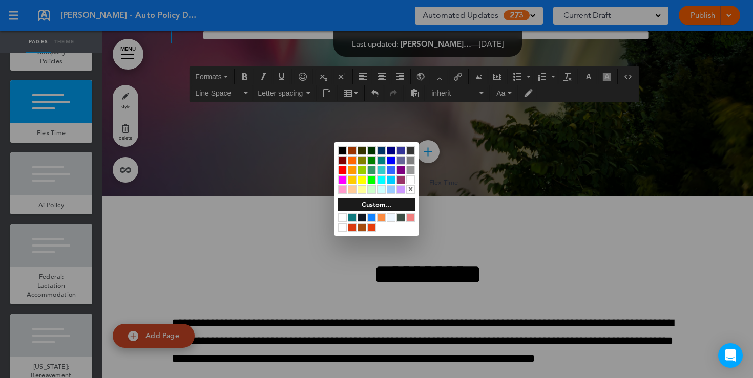
click at [340, 153] on div at bounding box center [342, 150] width 9 height 9
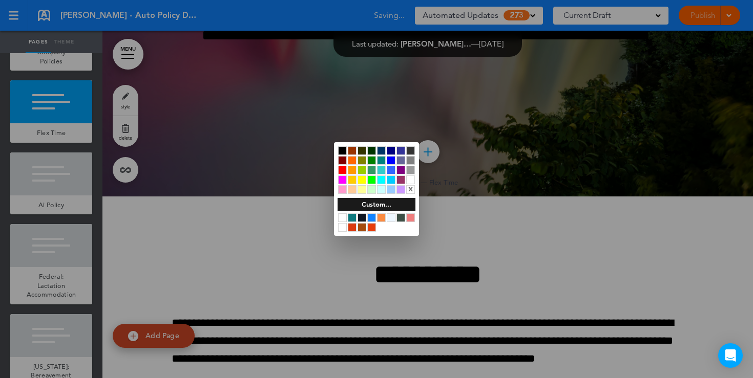
click at [291, 272] on div at bounding box center [376, 189] width 753 height 378
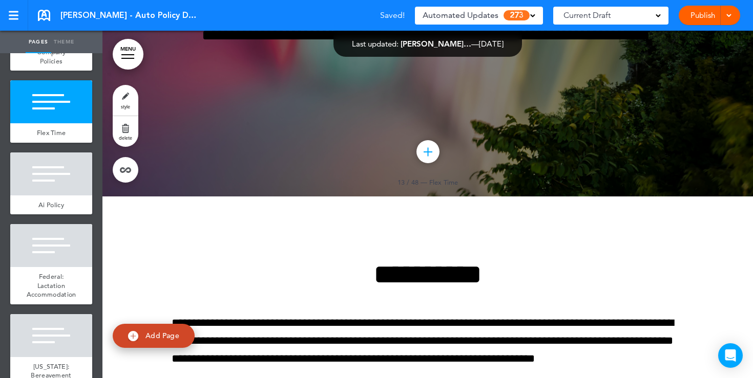
click at [129, 100] on link "style" at bounding box center [126, 100] width 26 height 31
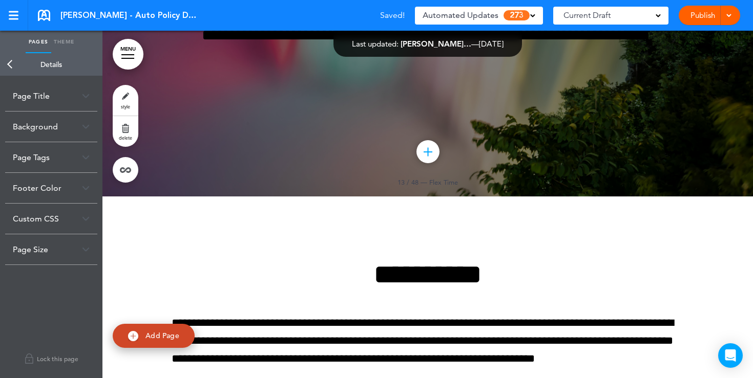
click at [62, 127] on div "Background" at bounding box center [51, 127] width 92 height 30
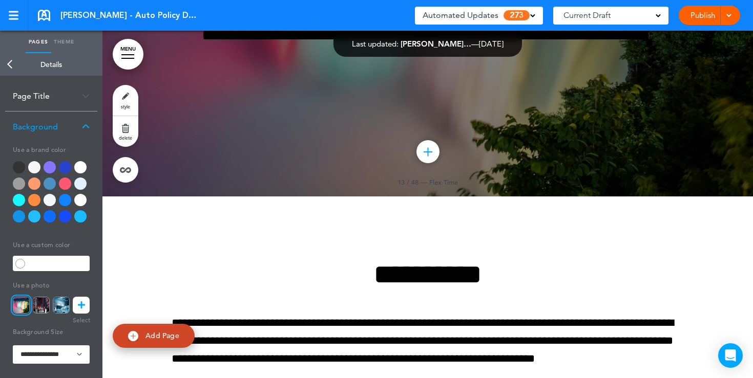
click at [77, 168] on div at bounding box center [80, 167] width 12 height 12
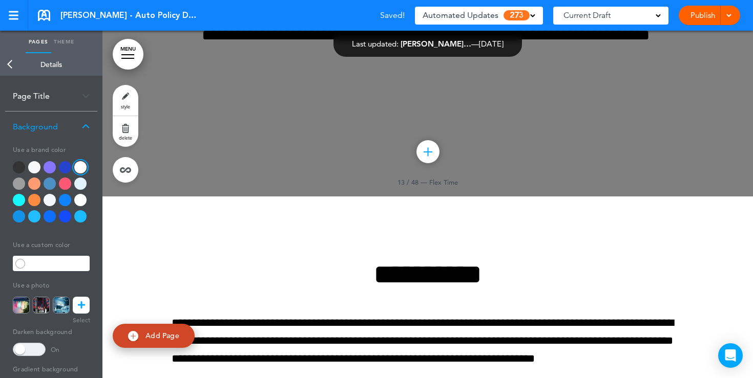
click at [39, 347] on span at bounding box center [29, 349] width 33 height 13
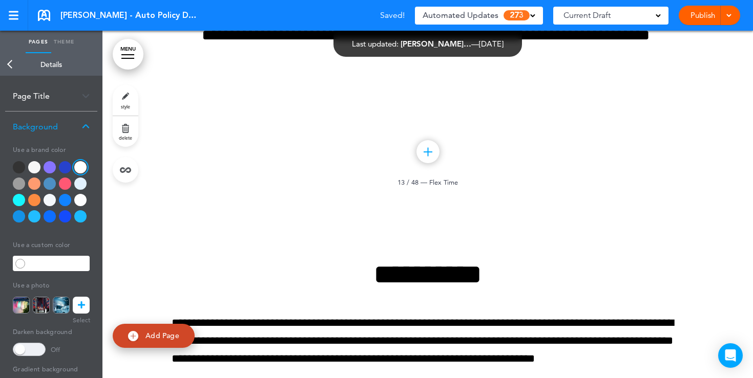
click at [11, 64] on link "Back" at bounding box center [10, 64] width 20 height 23
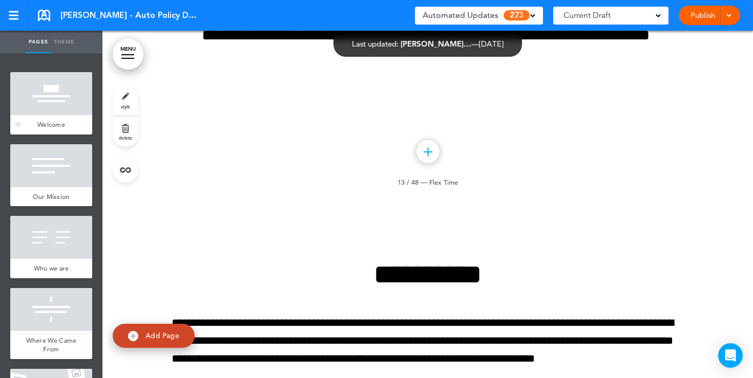
click at [55, 99] on div at bounding box center [51, 93] width 82 height 43
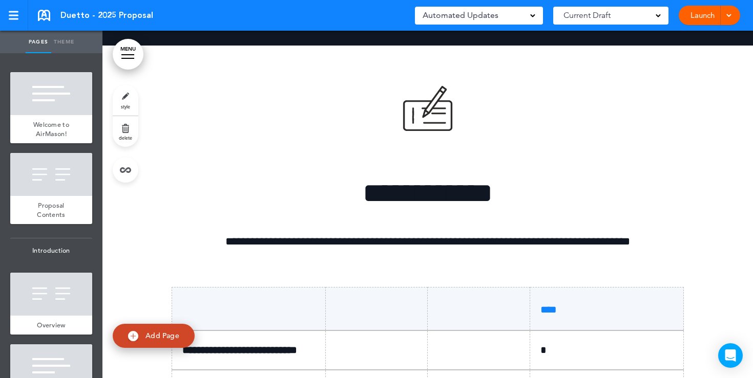
scroll to position [6306, 0]
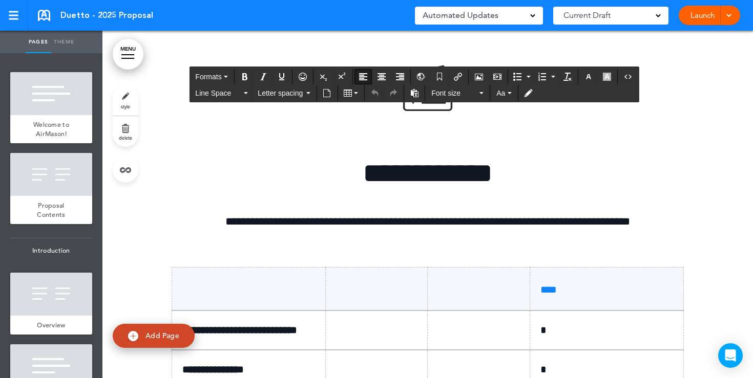
drag, startPoint x: 670, startPoint y: 80, endPoint x: 644, endPoint y: 81, distance: 26.1
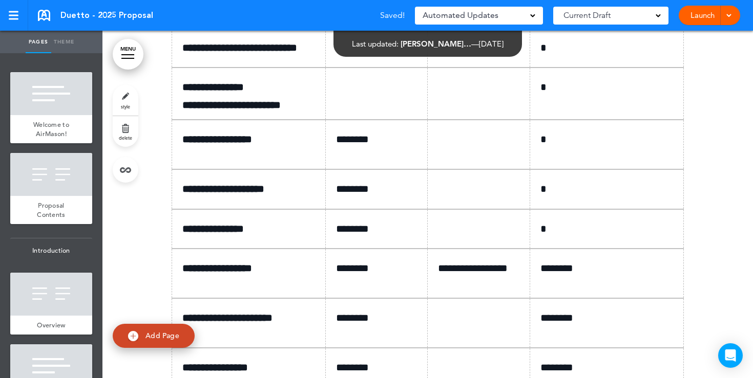
scroll to position [6665, 0]
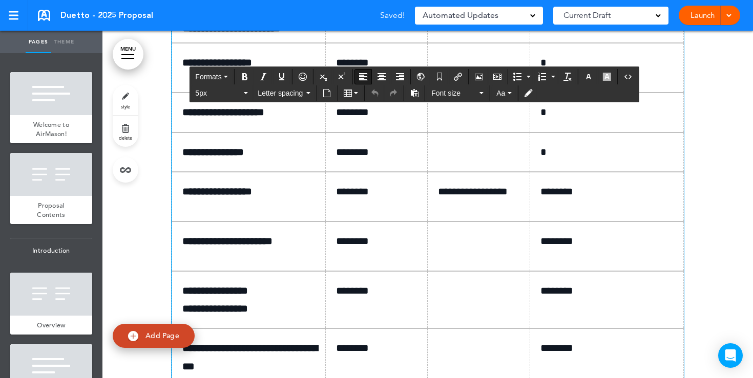
click at [355, 19] on p at bounding box center [380, 11] width 89 height 18
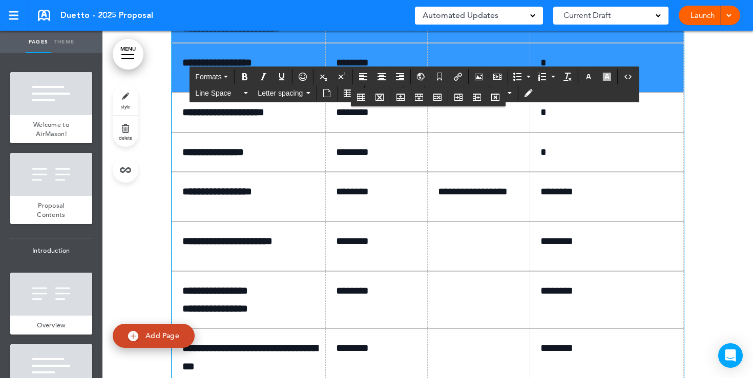
drag, startPoint x: 183, startPoint y: 205, endPoint x: 612, endPoint y: 265, distance: 433.2
click at [612, 265] on tbody "**********" at bounding box center [427, 178] width 511 height 540
click at [349, 97] on button "Table" at bounding box center [350, 93] width 23 height 14
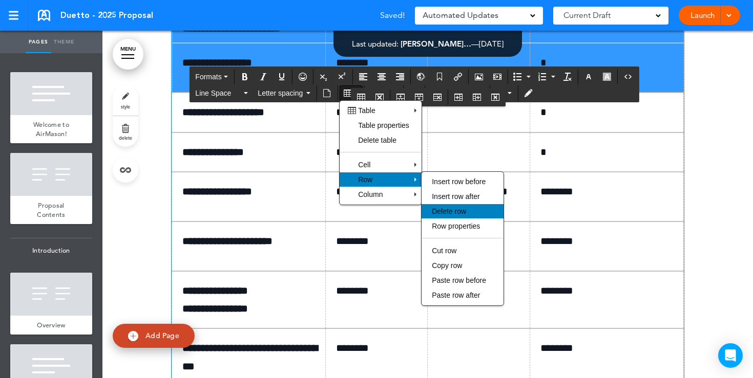
click at [456, 210] on span "Delete row" at bounding box center [449, 211] width 34 height 8
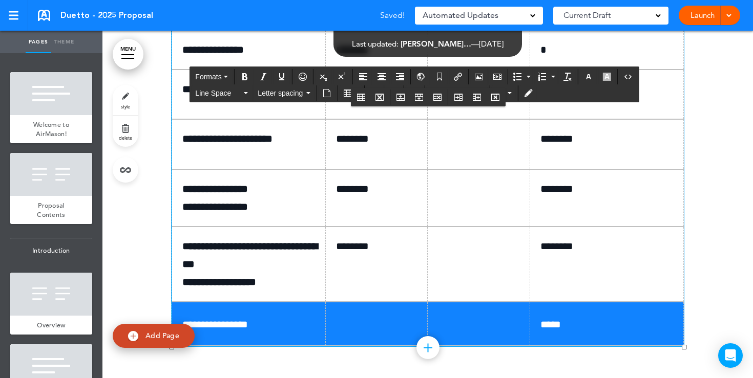
click at [463, 30] on td at bounding box center [478, 10] width 102 height 39
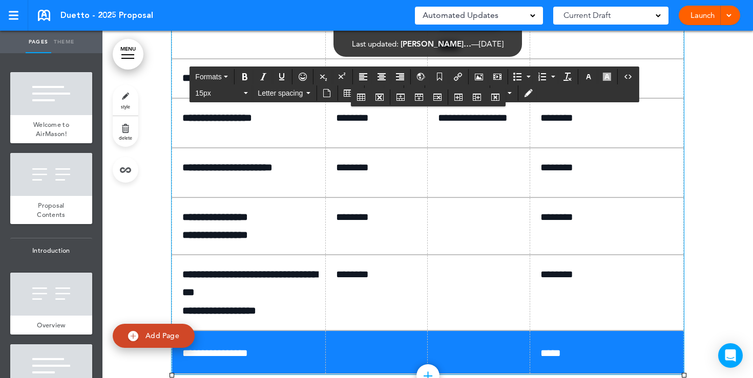
click at [564, 19] on p "*" at bounding box center [610, 11] width 140 height 18
click at [480, 98] on td at bounding box center [478, 78] width 102 height 39
drag, startPoint x: 506, startPoint y: 253, endPoint x: 436, endPoint y: 208, distance: 82.9
click at [436, 59] on td "**********" at bounding box center [478, 25] width 102 height 68
copy td "**********"
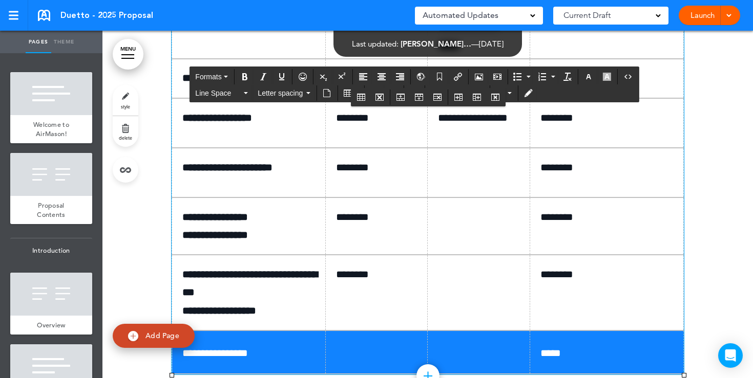
click at [459, 98] on td at bounding box center [478, 78] width 102 height 39
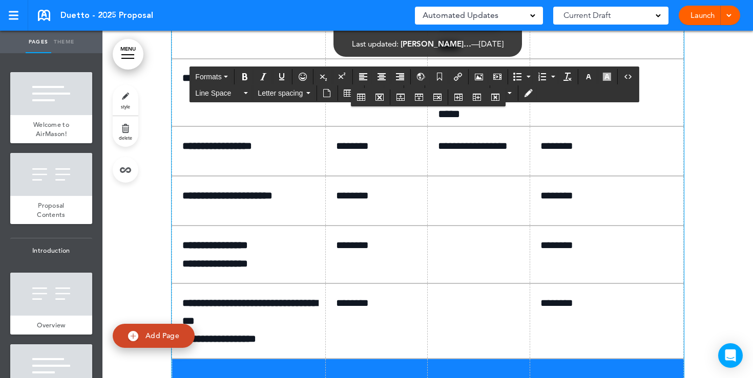
click at [558, 87] on p "*" at bounding box center [610, 78] width 140 height 18
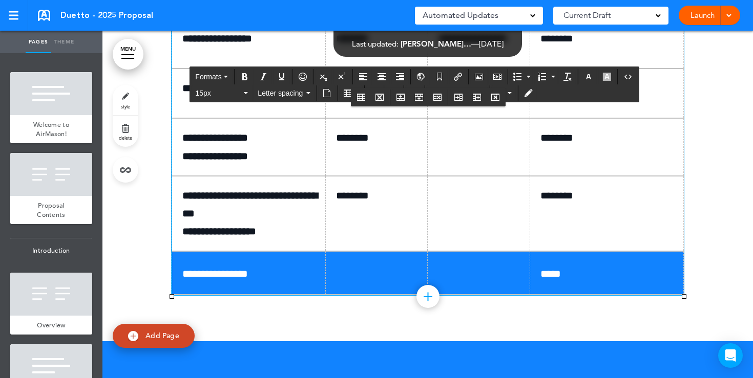
scroll to position [6787, 0]
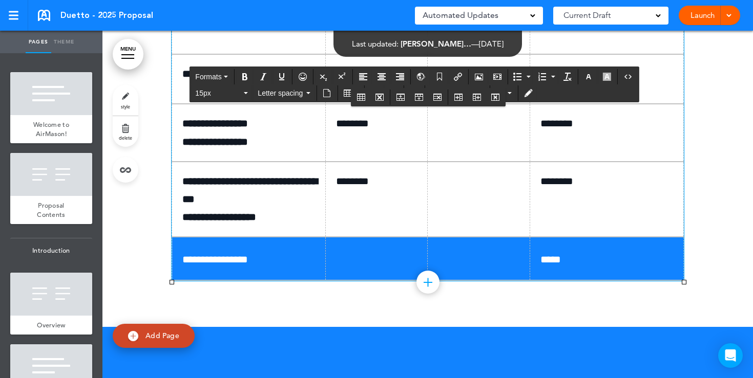
click at [456, 83] on p at bounding box center [482, 74] width 89 height 18
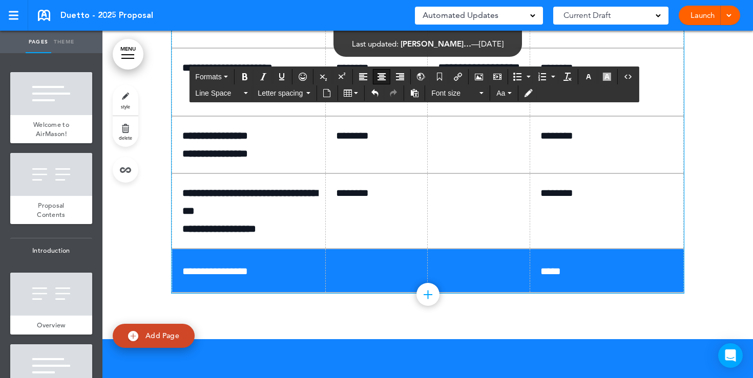
scroll to position [6544, 0]
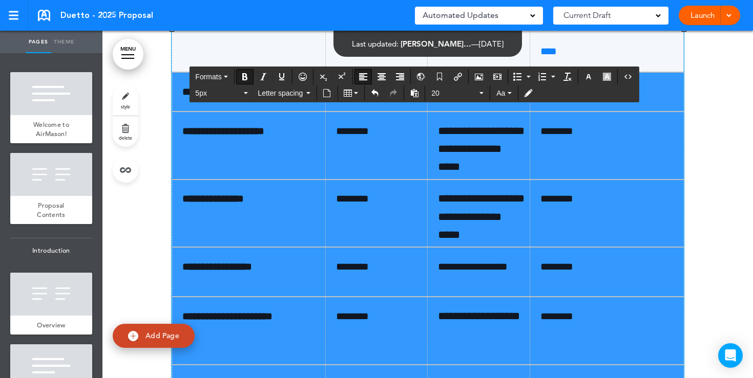
drag, startPoint x: 602, startPoint y: 323, endPoint x: 179, endPoint y: 284, distance: 424.7
click at [179, 284] on tbody "**********" at bounding box center [427, 285] width 511 height 512
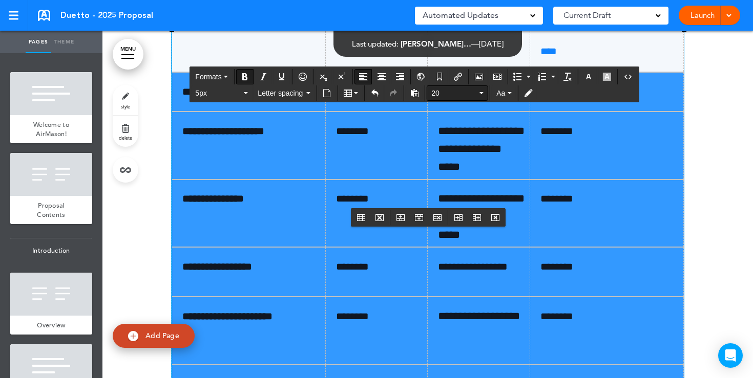
click at [450, 90] on span "20" at bounding box center [454, 93] width 46 height 10
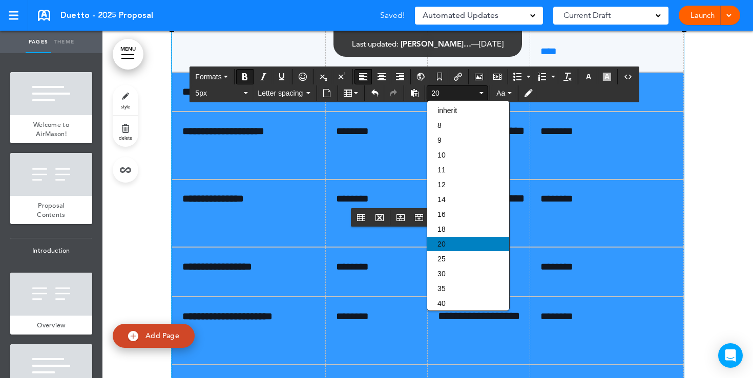
click at [447, 248] on div "20" at bounding box center [468, 244] width 82 height 14
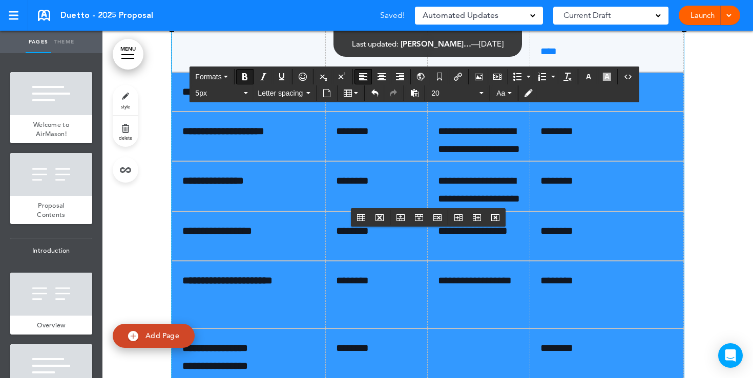
click at [613, 101] on p "******" at bounding box center [610, 92] width 140 height 18
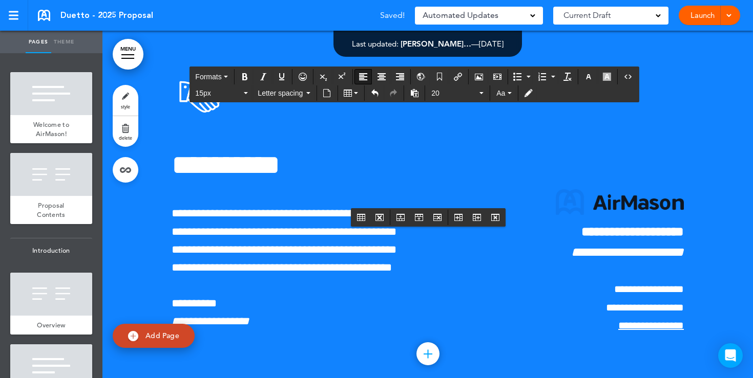
scroll to position [7071, 0]
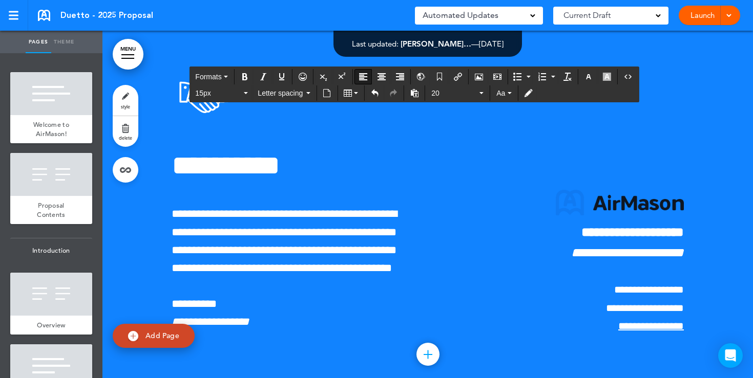
drag, startPoint x: 585, startPoint y: 192, endPoint x: 532, endPoint y: 192, distance: 52.7
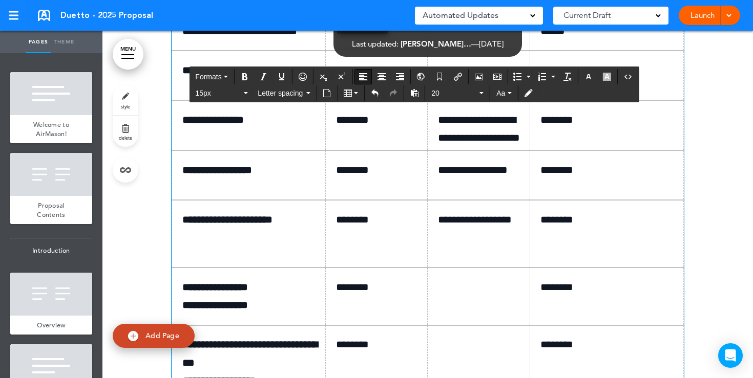
scroll to position [6598, 0]
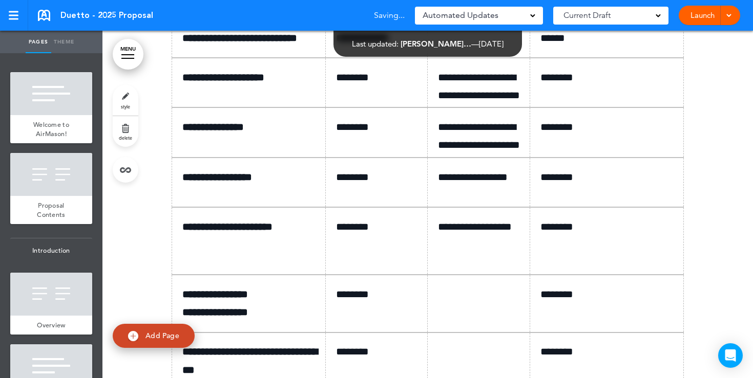
click at [698, 16] on link "Launch" at bounding box center [702, 15] width 32 height 19
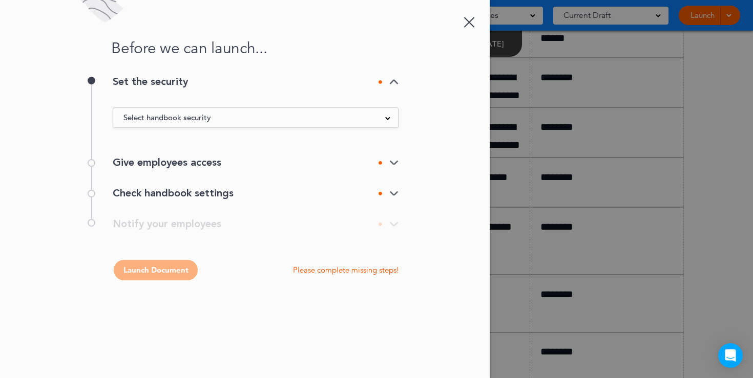
scroll to position [0, 0]
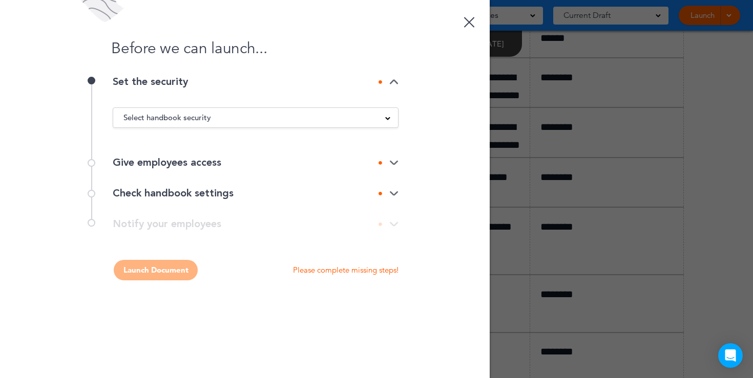
click at [381, 118] on div "Select handbook security" at bounding box center [255, 117] width 285 height 11
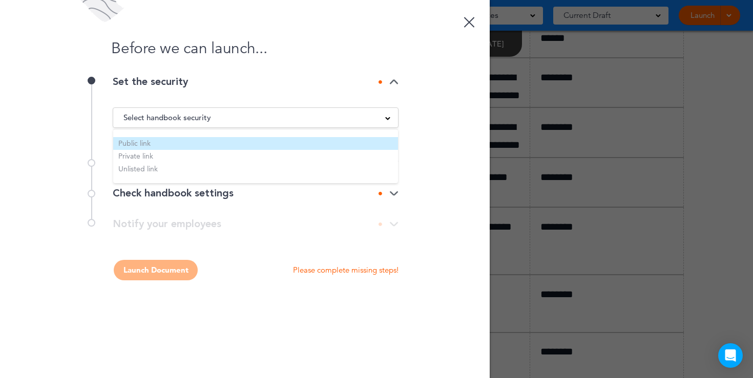
click at [207, 147] on li "Public link" at bounding box center [255, 143] width 285 height 13
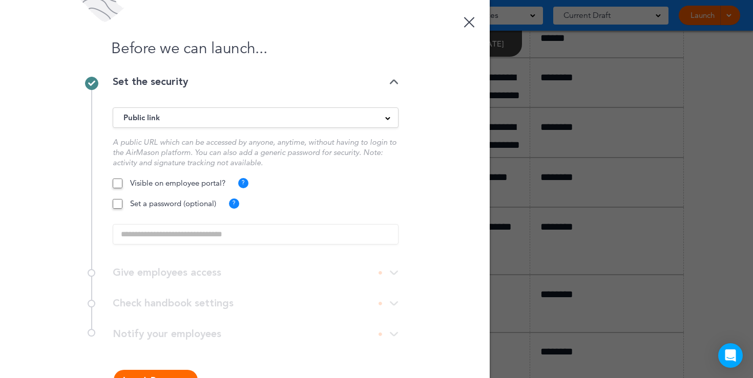
scroll to position [33, 0]
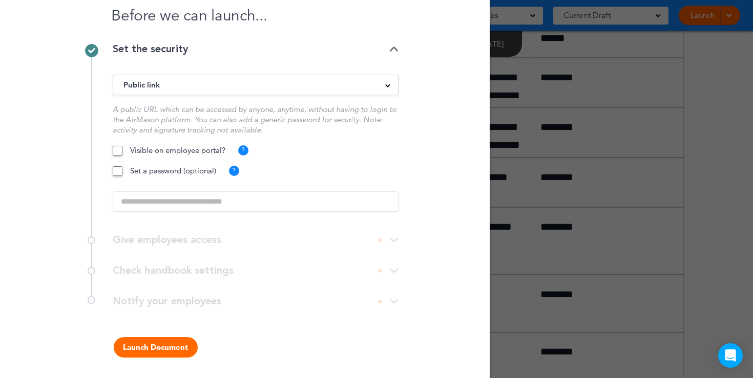
click at [161, 345] on button "Launch Document" at bounding box center [156, 347] width 84 height 20
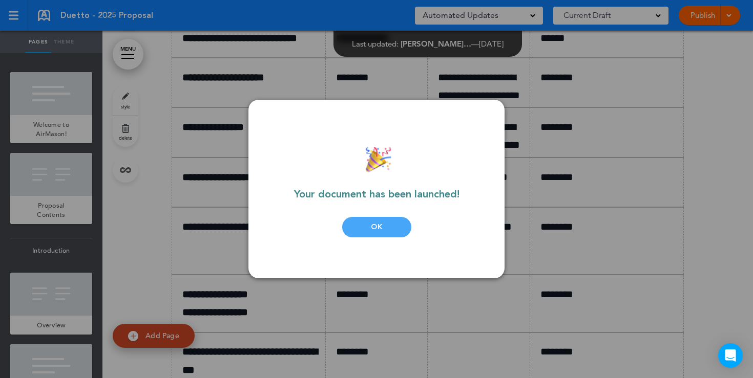
click at [387, 227] on div "OK" at bounding box center [376, 227] width 69 height 20
